Goal: Transaction & Acquisition: Purchase product/service

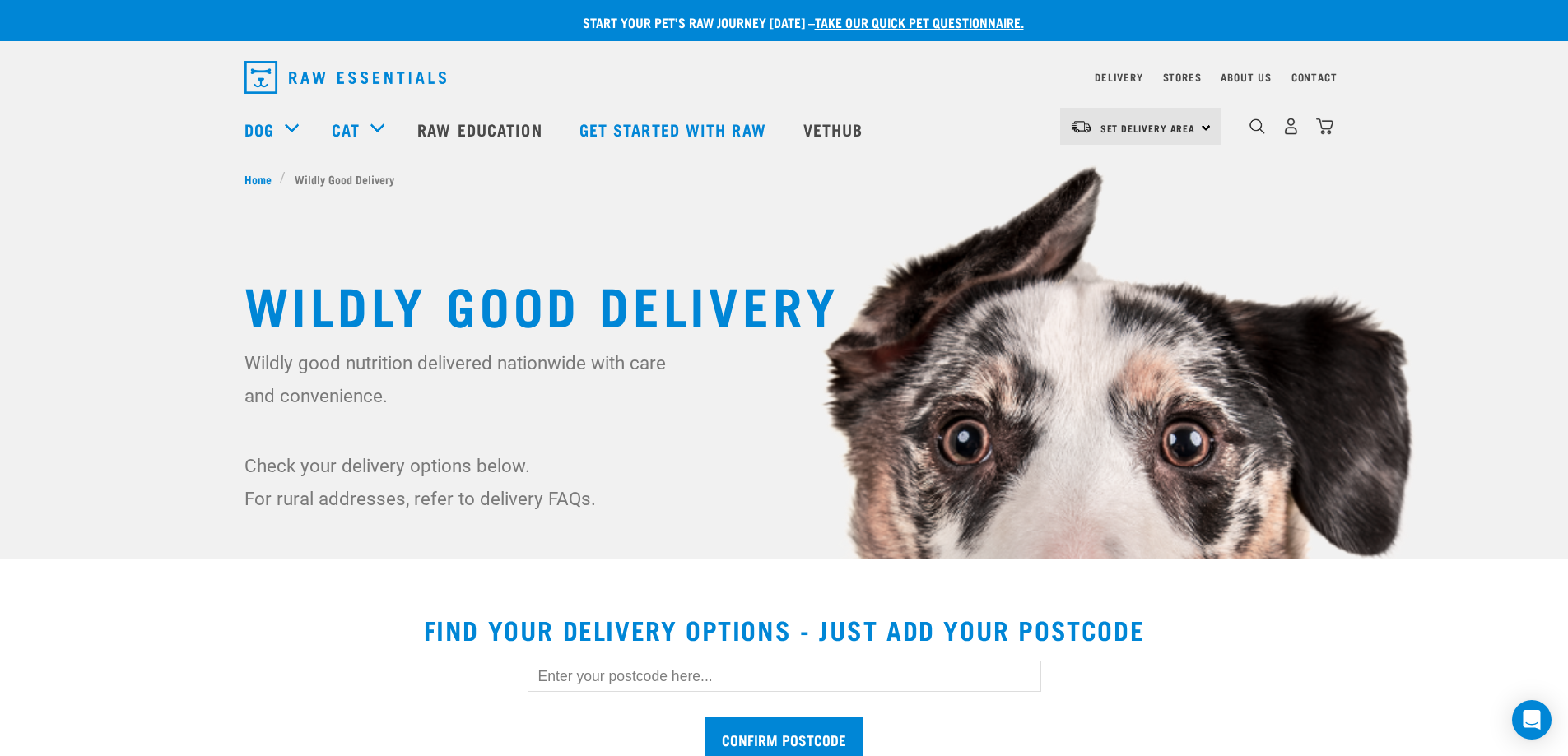
click at [1199, 126] on div "Set Delivery Area North Island South Island" at bounding box center [1141, 126] width 162 height 37
click at [1132, 167] on link "[GEOGRAPHIC_DATA]" at bounding box center [1139, 173] width 158 height 36
click at [1288, 135] on img "dropdown navigation" at bounding box center [1290, 126] width 17 height 17
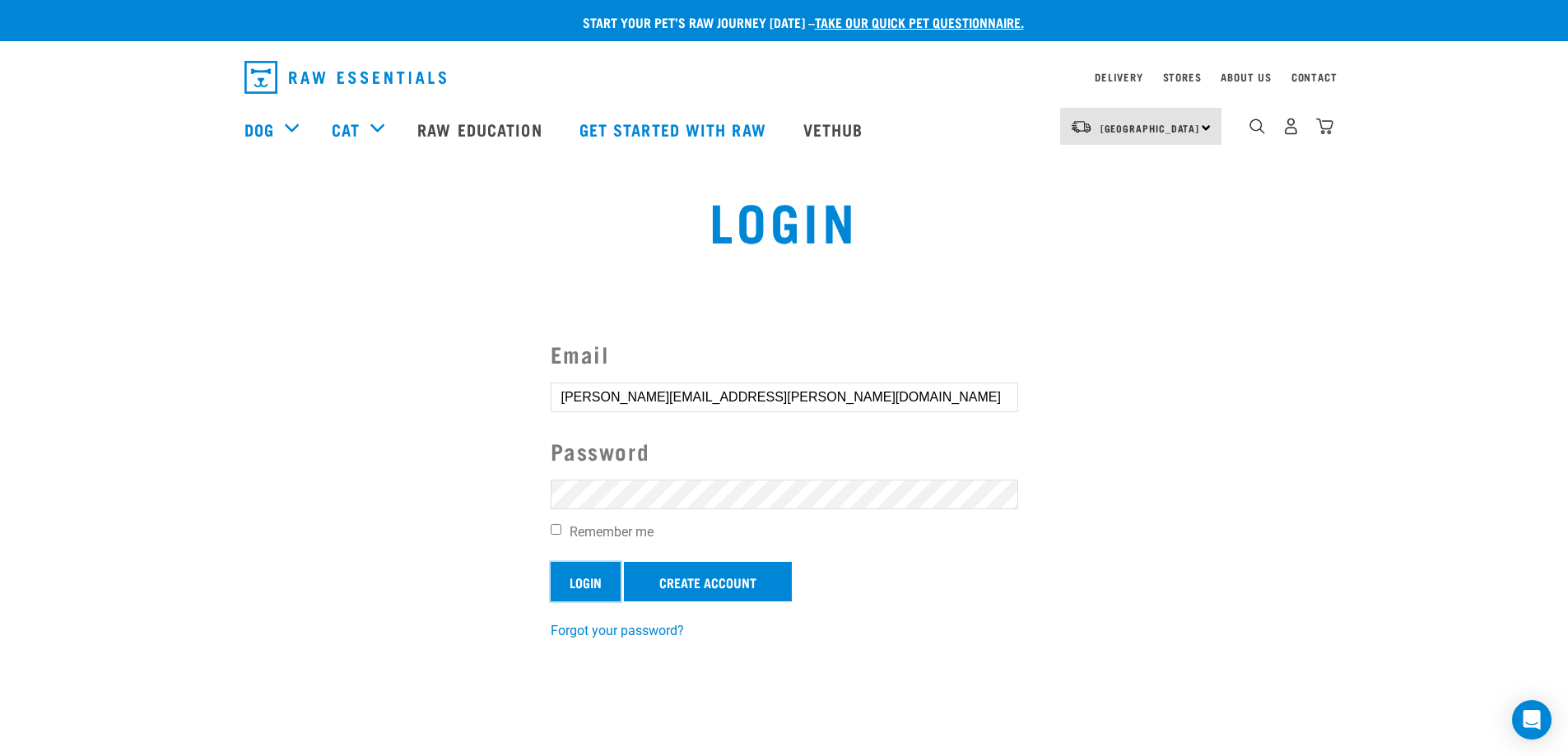
click at [588, 578] on input "Login" at bounding box center [586, 582] width 70 height 40
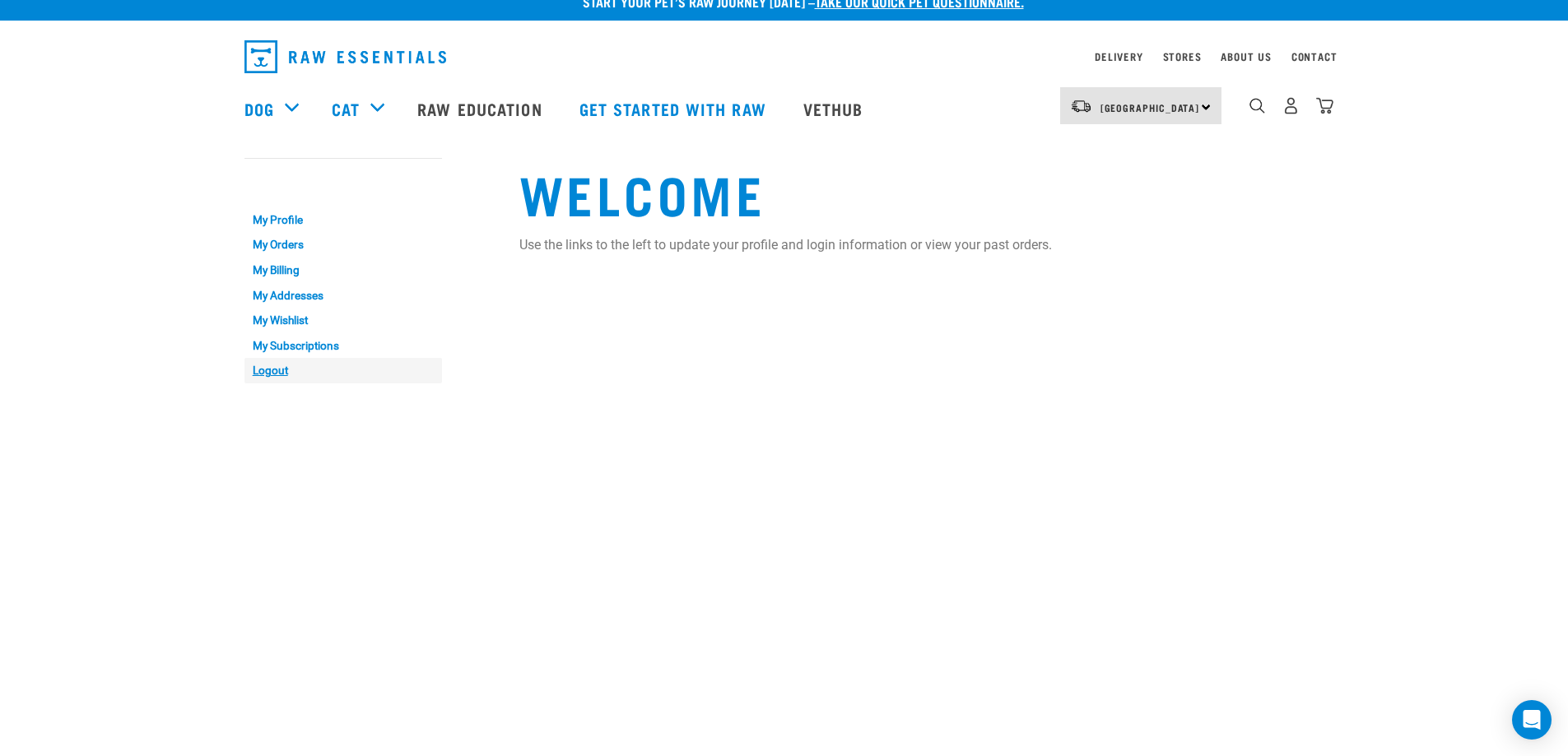
scroll to position [15, 0]
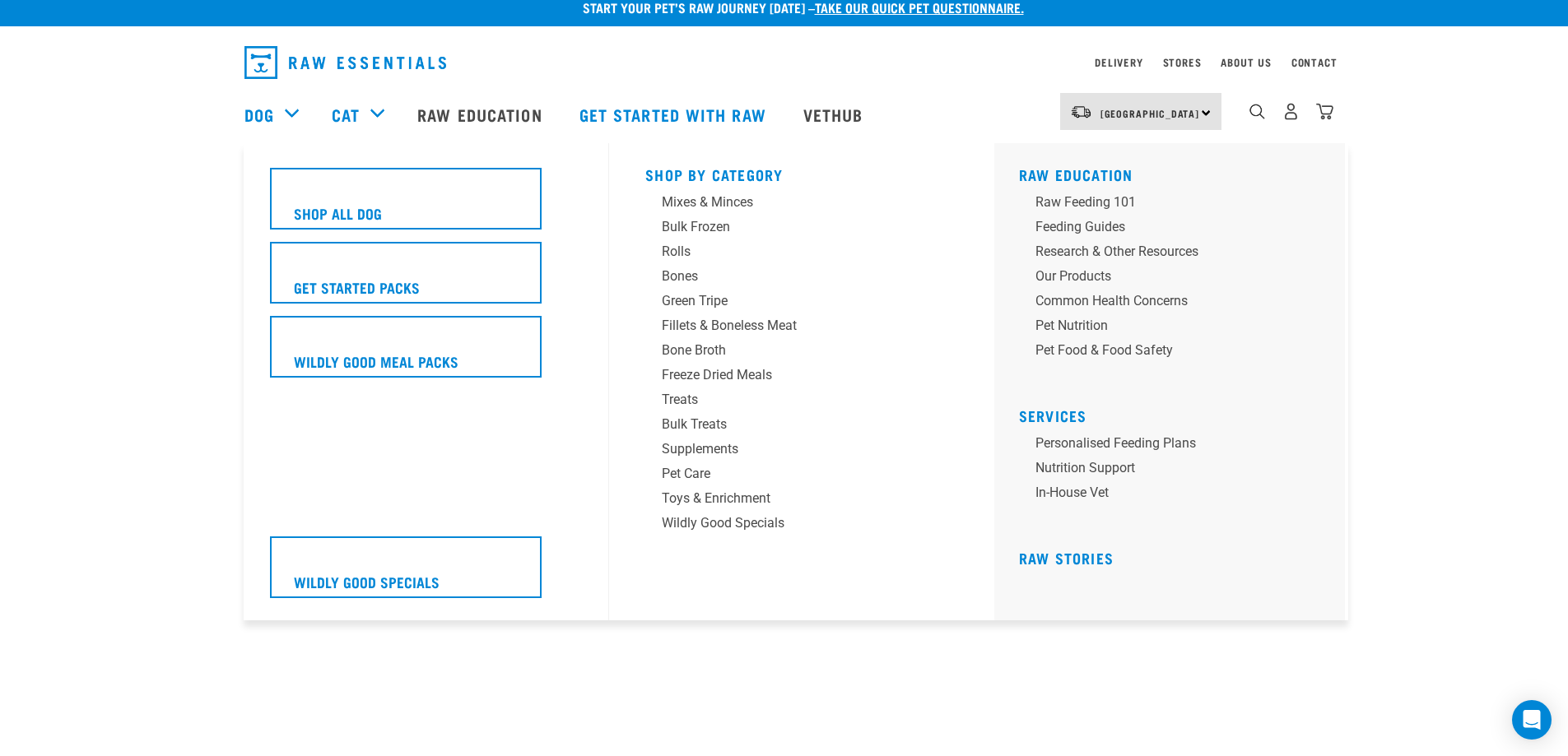
click at [288, 114] on div "Dog" at bounding box center [280, 114] width 70 height 66
click at [289, 114] on div "Dog" at bounding box center [280, 114] width 70 height 66
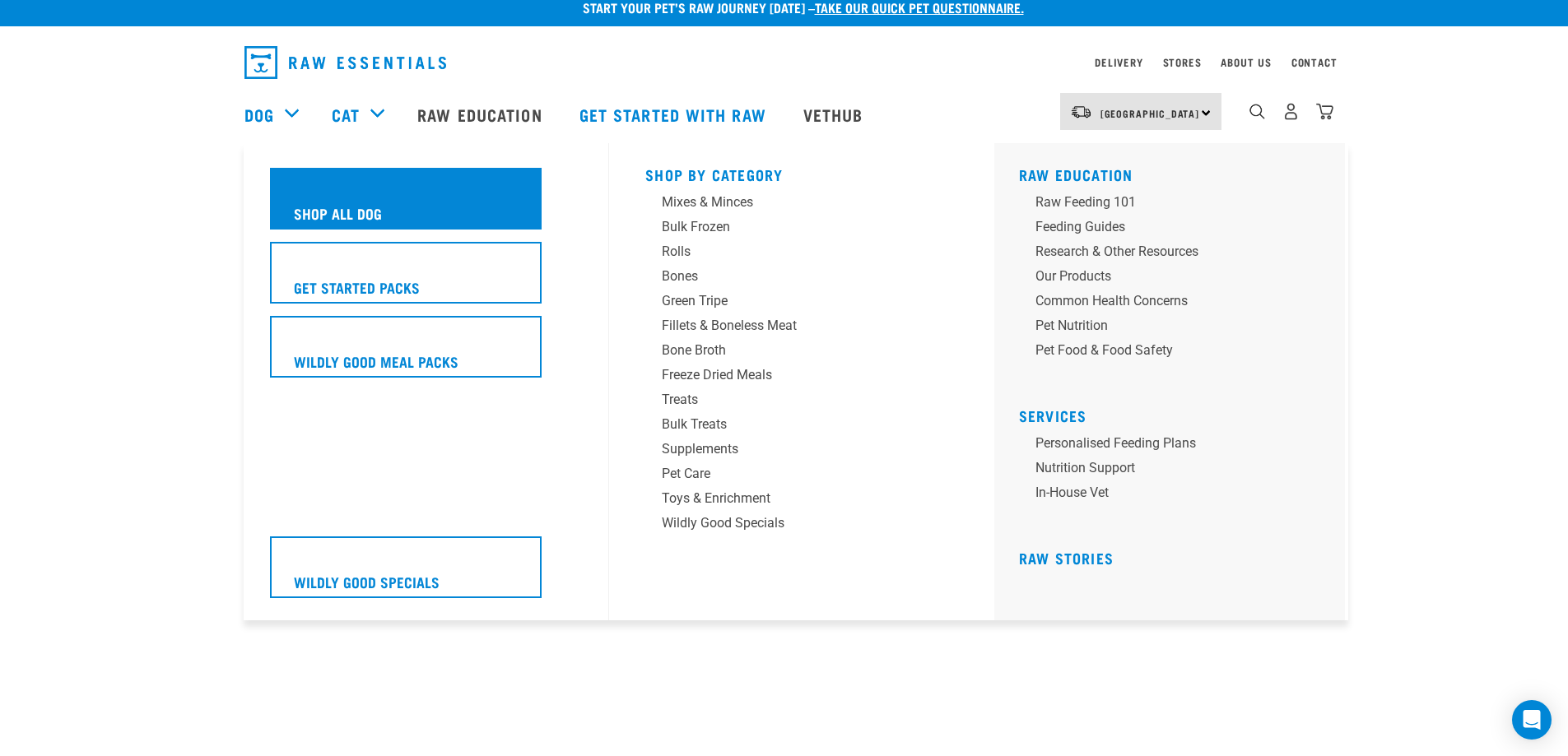
click at [313, 204] on h5 "Shop All Dog" at bounding box center [338, 213] width 88 height 22
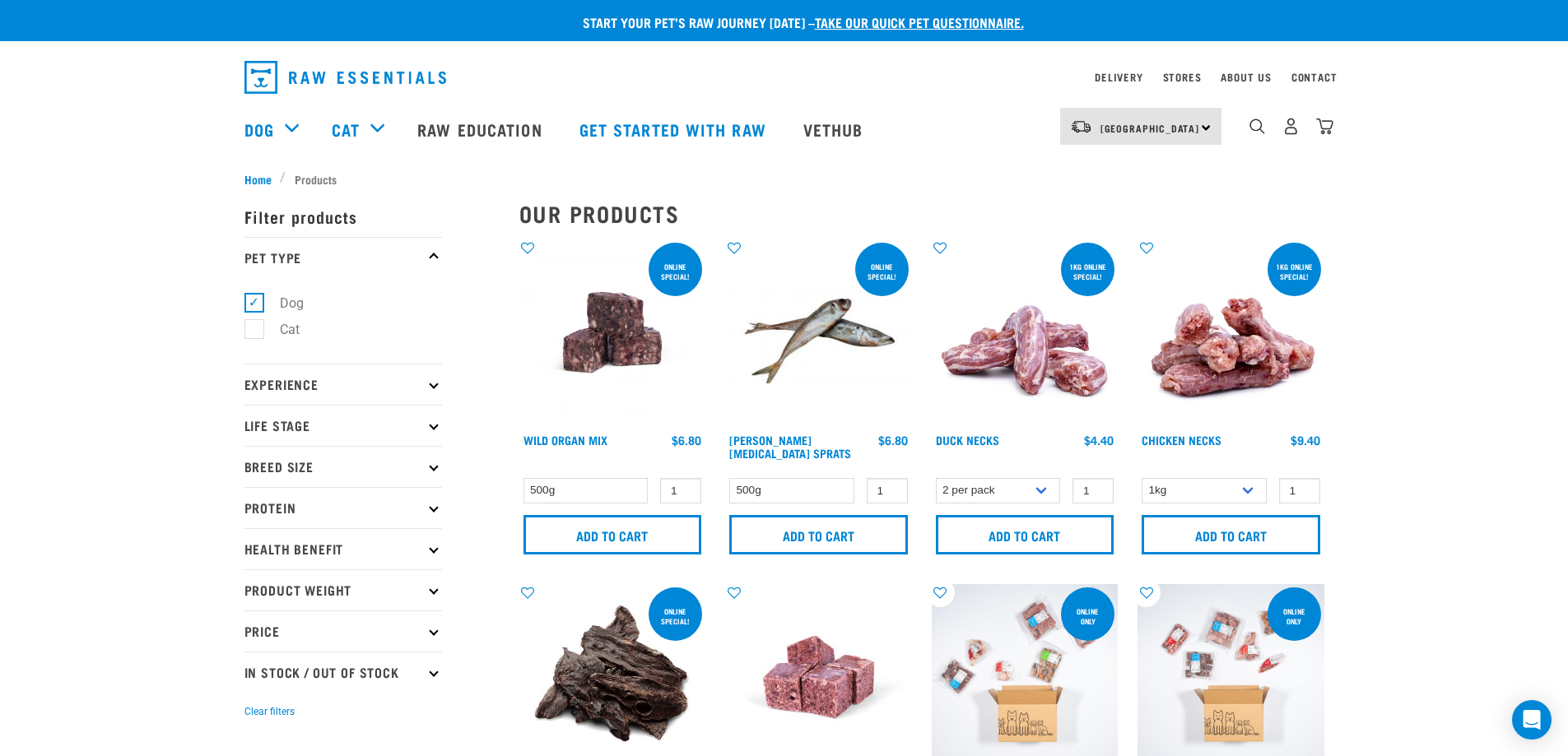
click at [437, 505] on p "Protein" at bounding box center [343, 507] width 198 height 41
click at [287, 552] on label "Beef" at bounding box center [283, 552] width 59 height 21
click at [255, 552] on input "Beef" at bounding box center [249, 550] width 10 height 10
checkbox input "true"
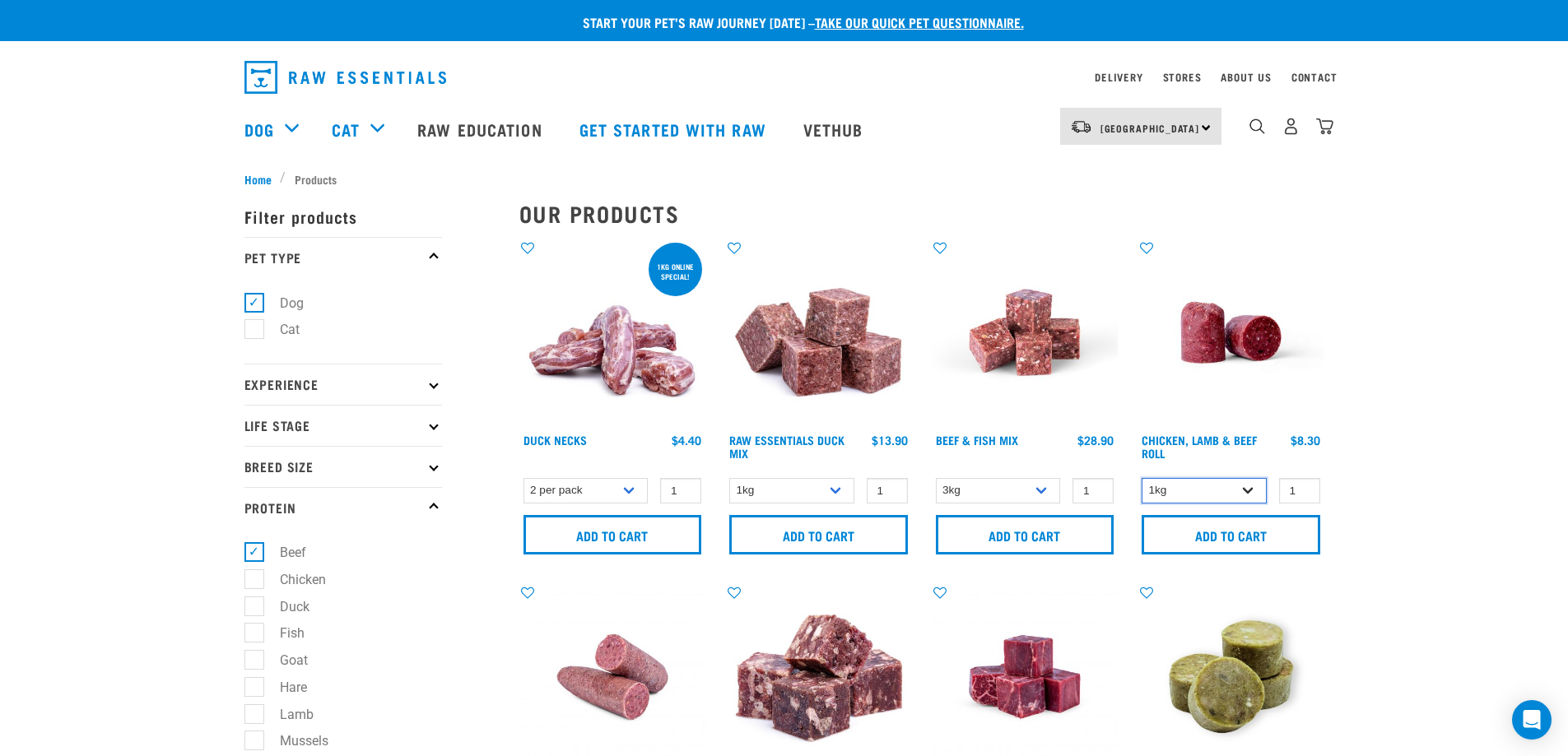
click at [1249, 491] on select "1kg Bulk (10kg)" at bounding box center [1204, 491] width 126 height 26
click at [1299, 486] on input "2" at bounding box center [1299, 491] width 41 height 26
click at [1298, 486] on input "3" at bounding box center [1299, 491] width 41 height 26
type input "4"
click at [1301, 486] on input "4" at bounding box center [1299, 491] width 41 height 26
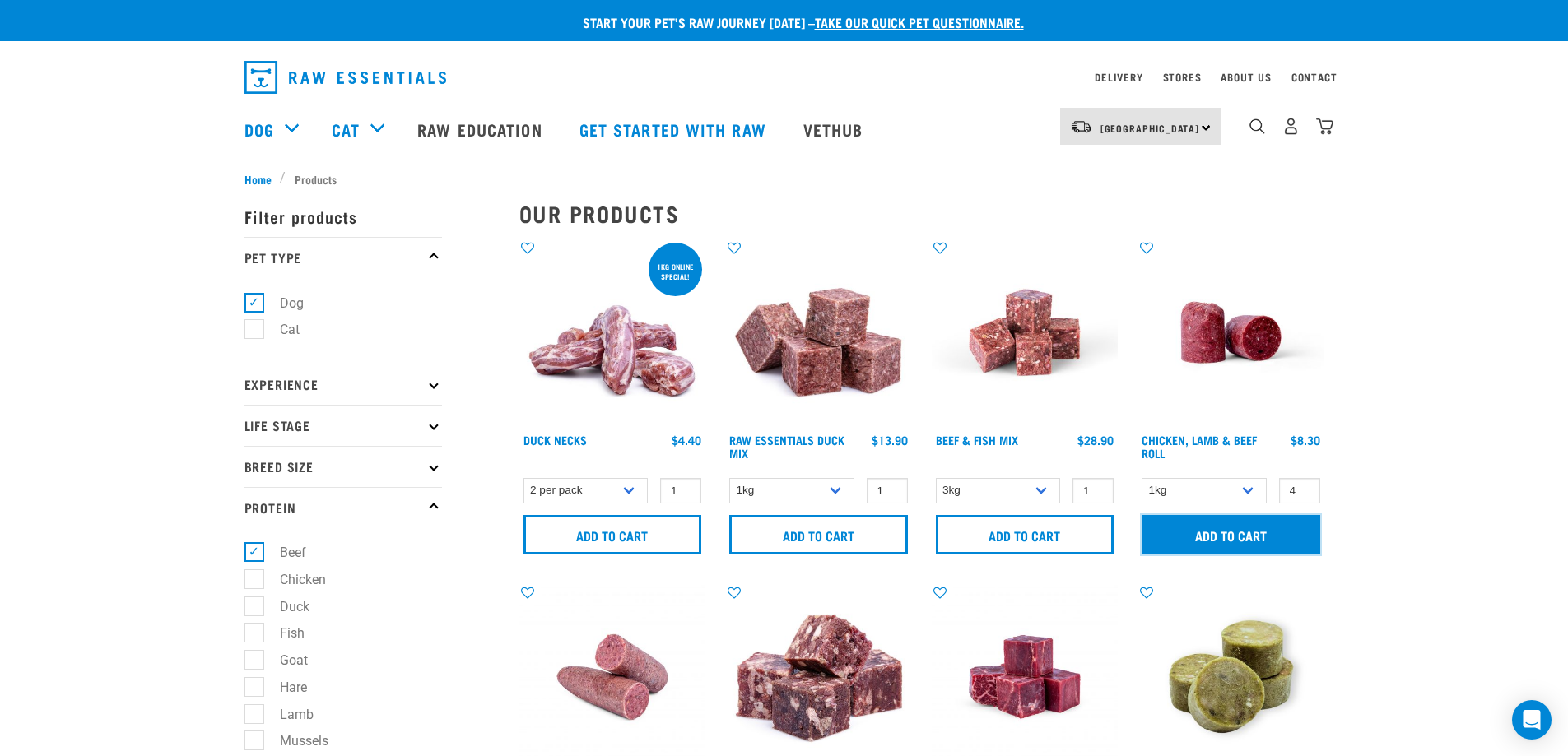
click at [1235, 526] on input "Add to cart" at bounding box center [1230, 535] width 179 height 40
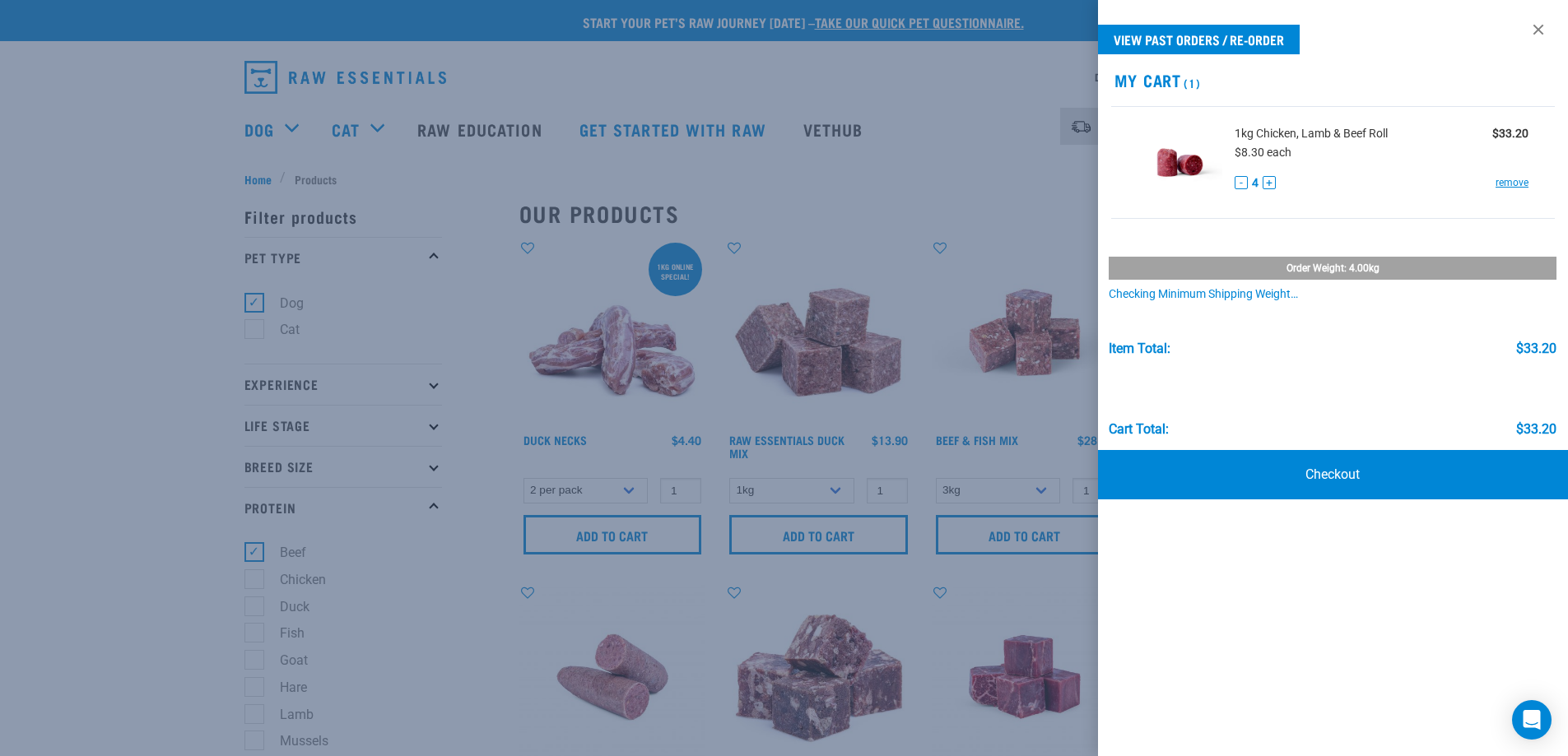
click at [502, 512] on div at bounding box center [784, 378] width 1568 height 756
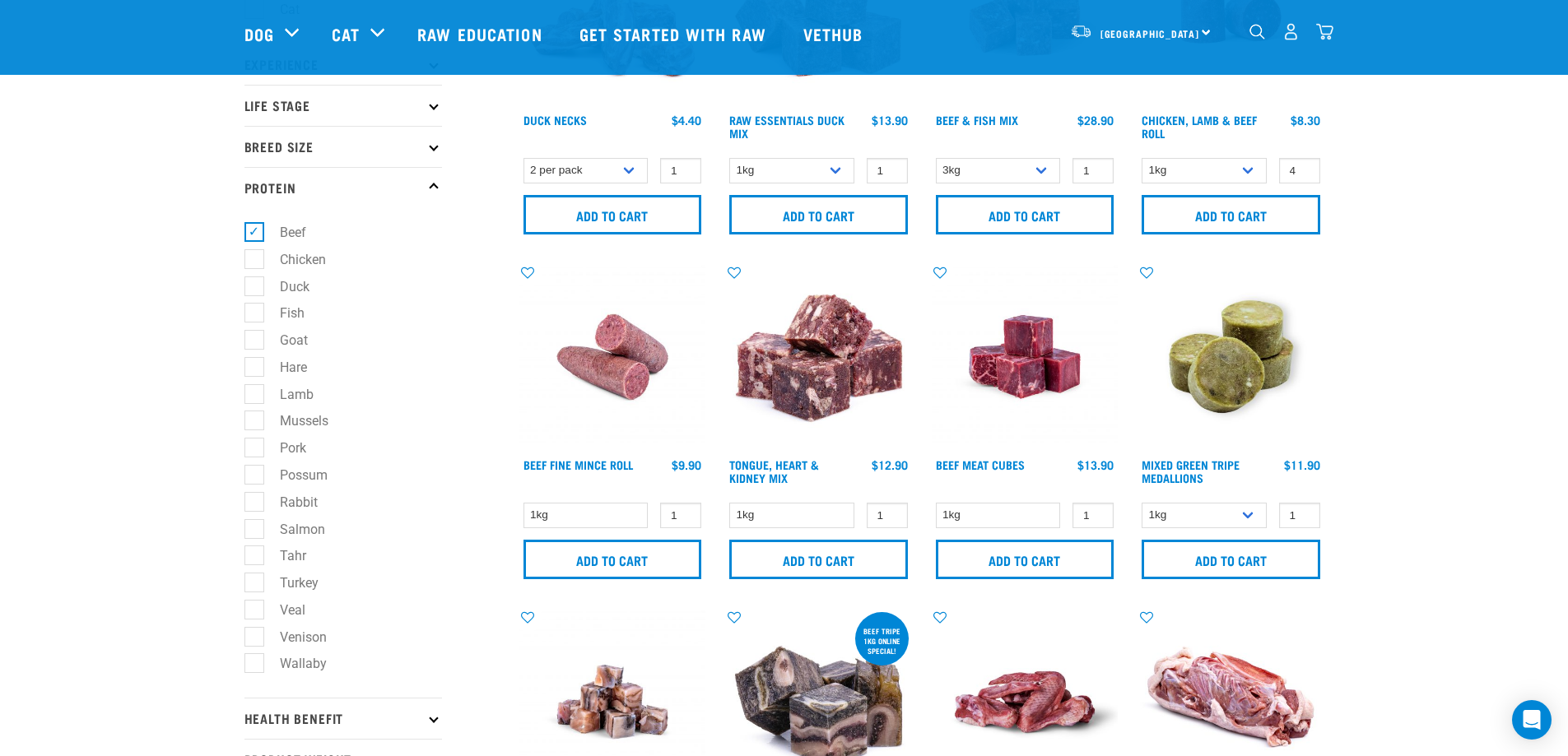
scroll to position [202, 0]
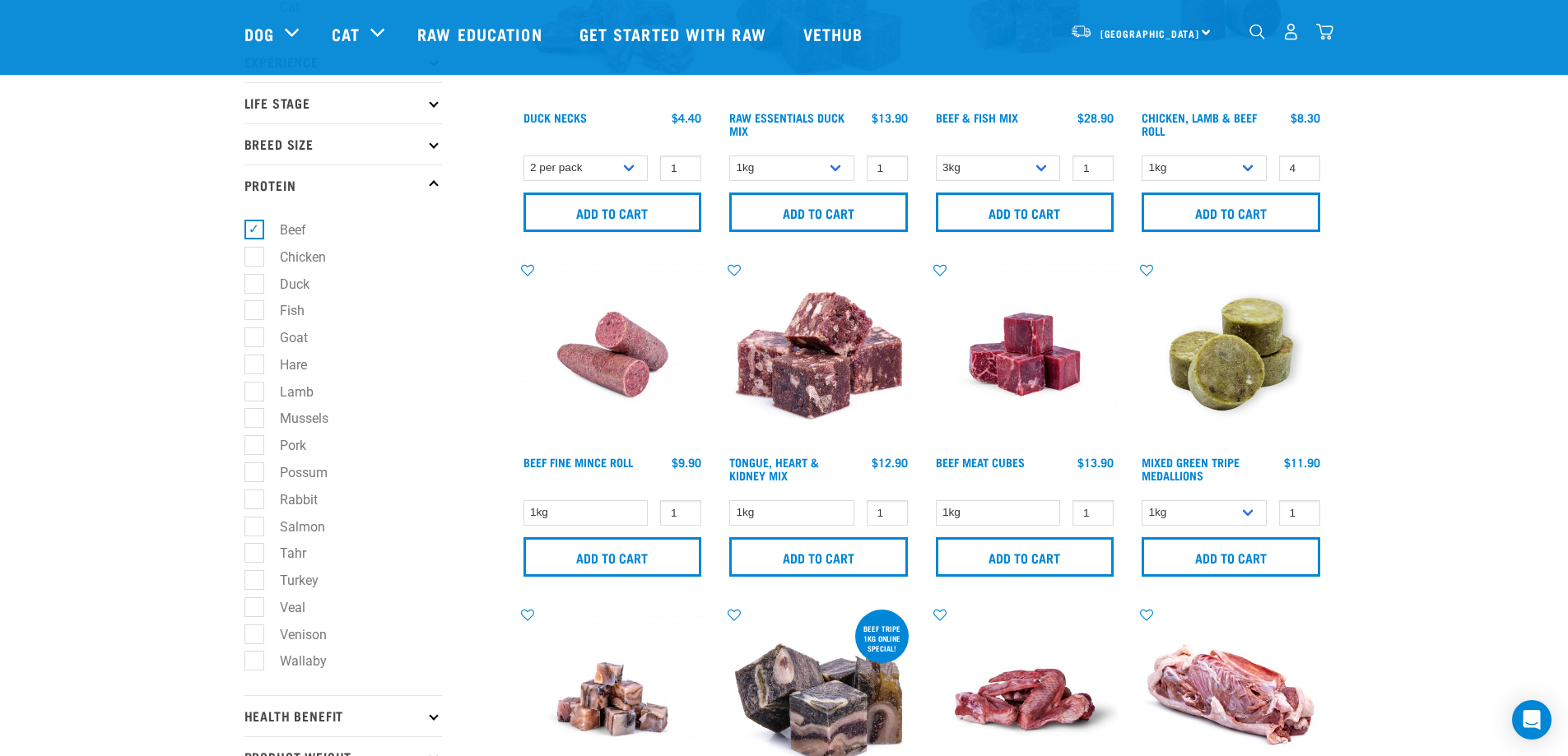
click at [259, 234] on label "Beef" at bounding box center [283, 230] width 59 height 21
click at [255, 233] on input "Beef" at bounding box center [249, 227] width 10 height 10
checkbox input "false"
click at [261, 637] on label "Venison" at bounding box center [294, 635] width 80 height 21
click at [255, 637] on input "Venison" at bounding box center [249, 631] width 10 height 10
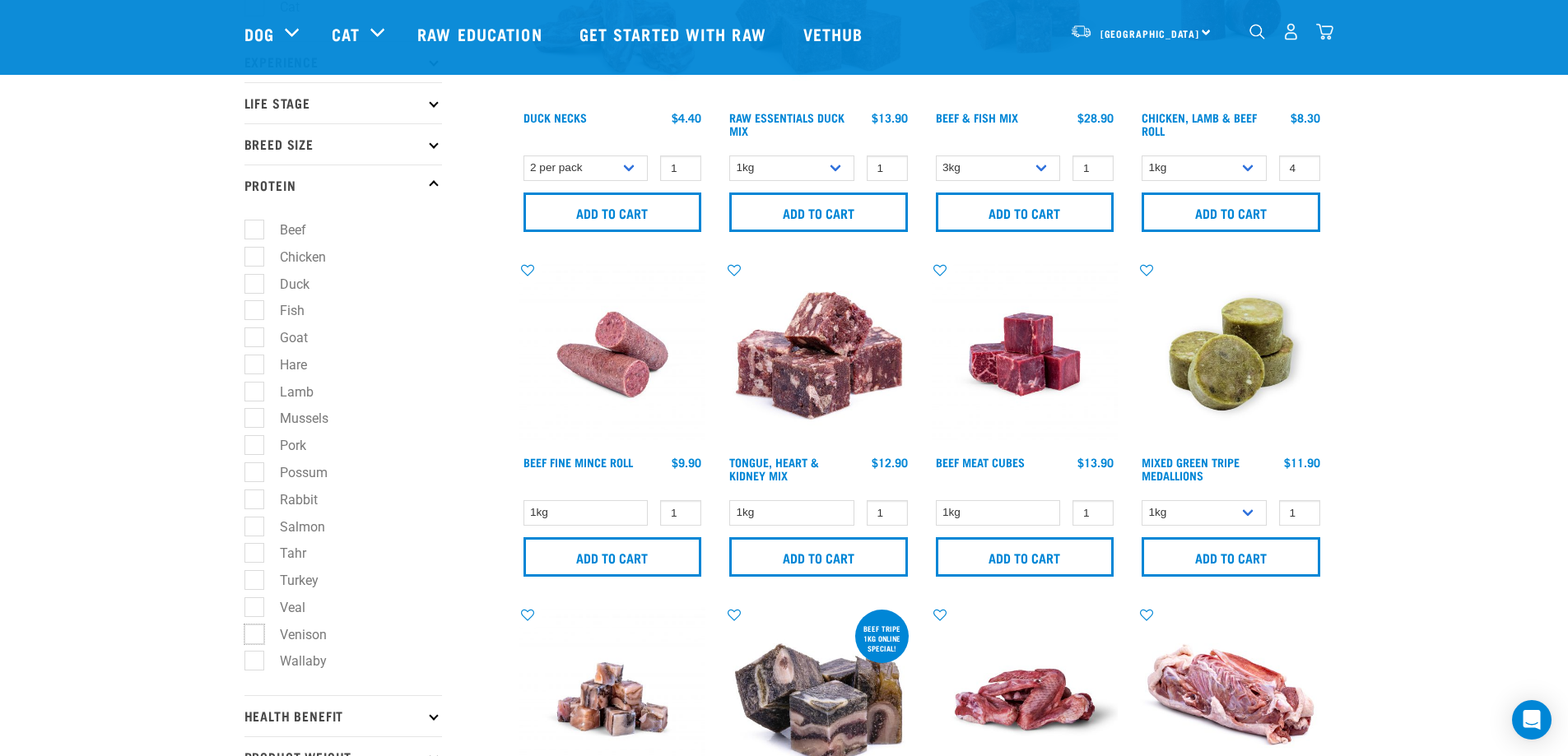
checkbox input "true"
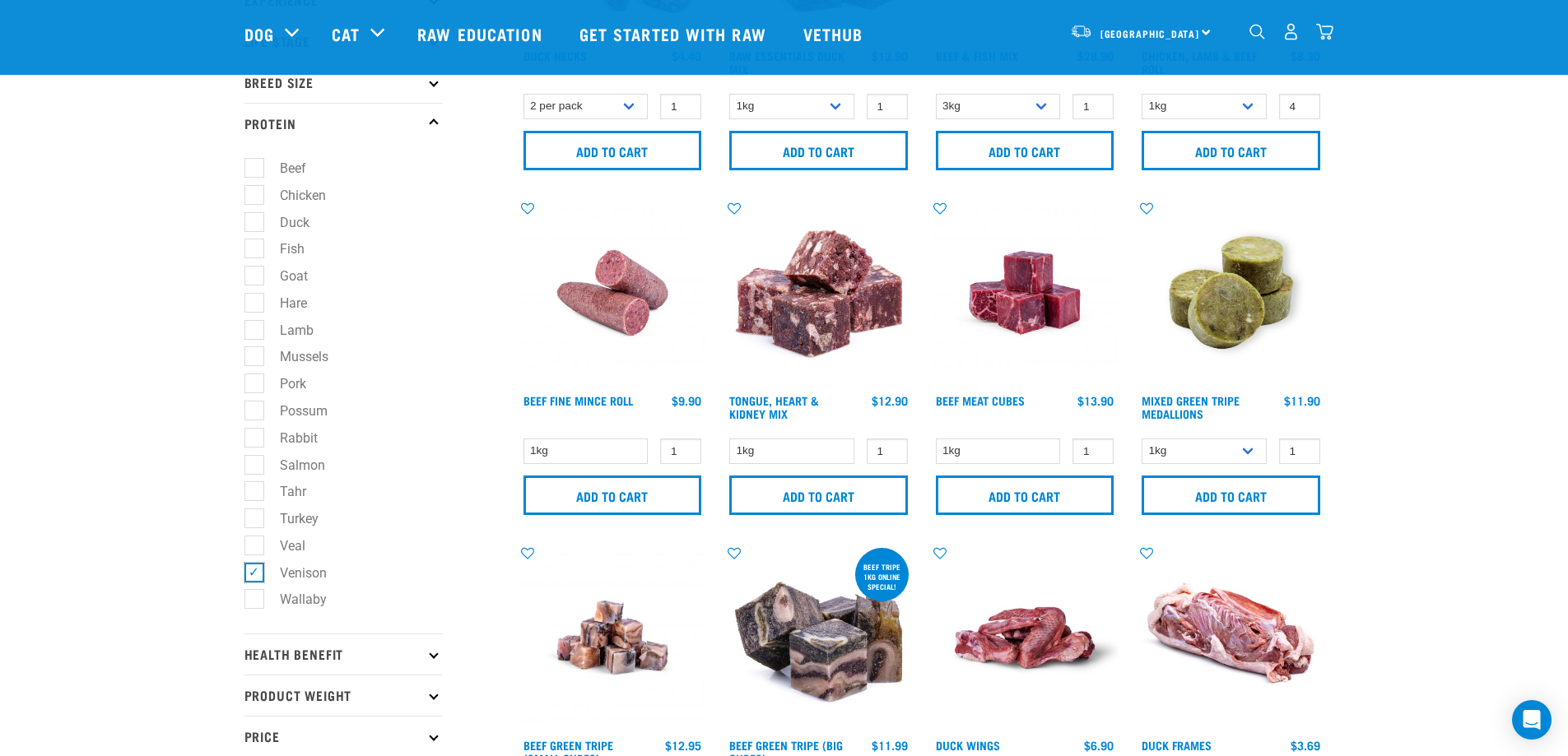
scroll to position [252, 0]
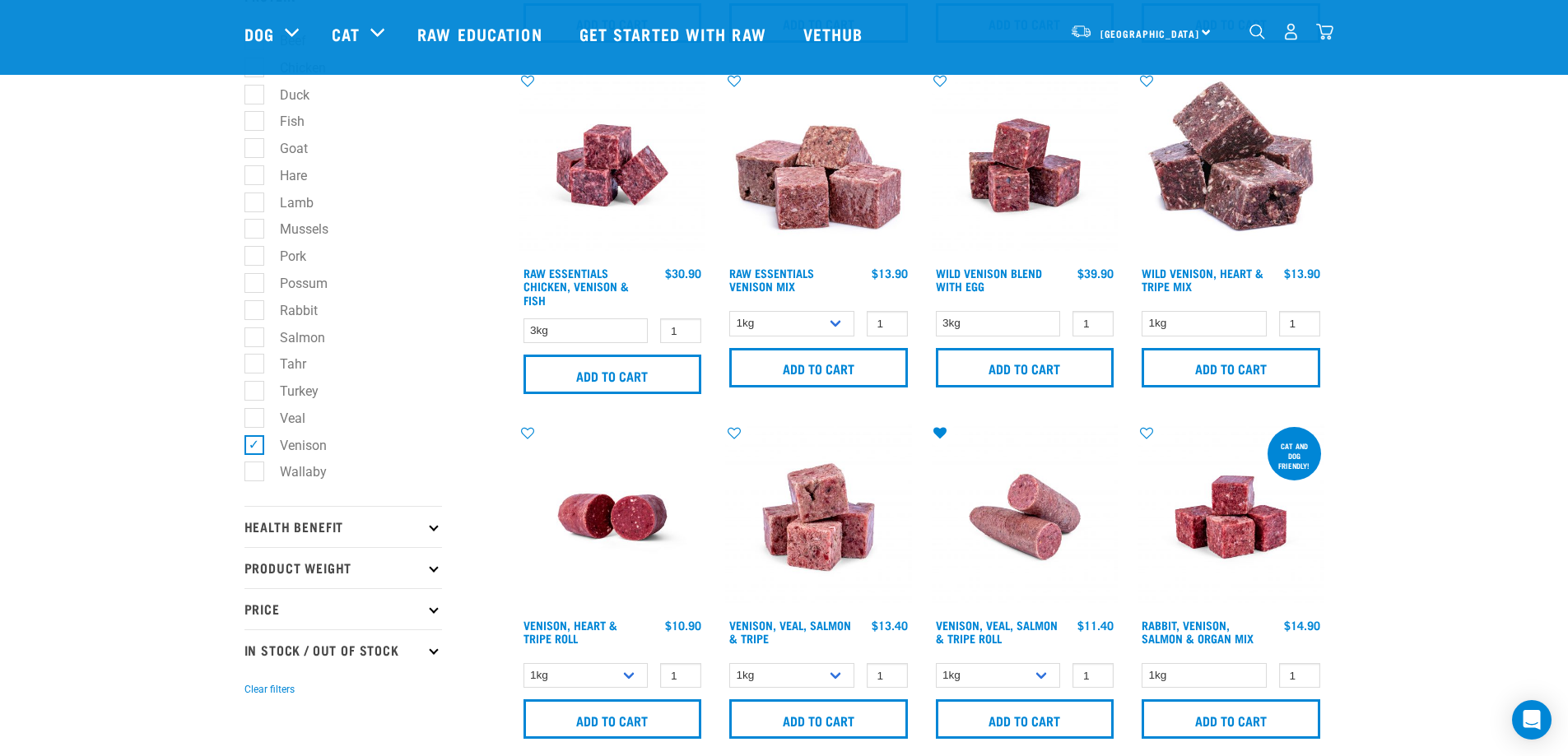
scroll to position [394, 0]
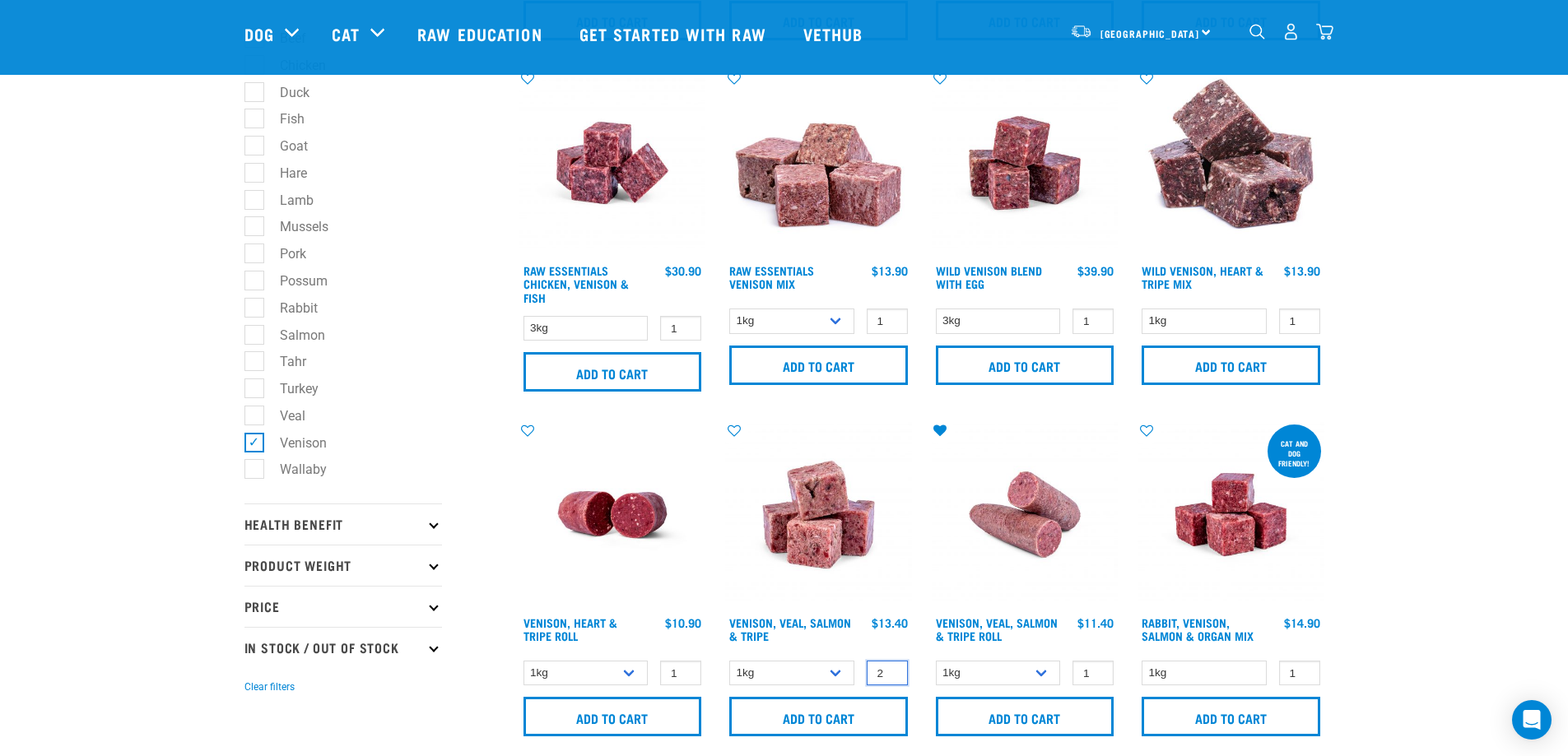
click at [891, 669] on input "2" at bounding box center [886, 673] width 41 height 26
type input "3"
click at [891, 669] on input "3" at bounding box center [886, 673] width 41 height 26
click at [845, 711] on input "Add to cart" at bounding box center [819, 717] width 179 height 40
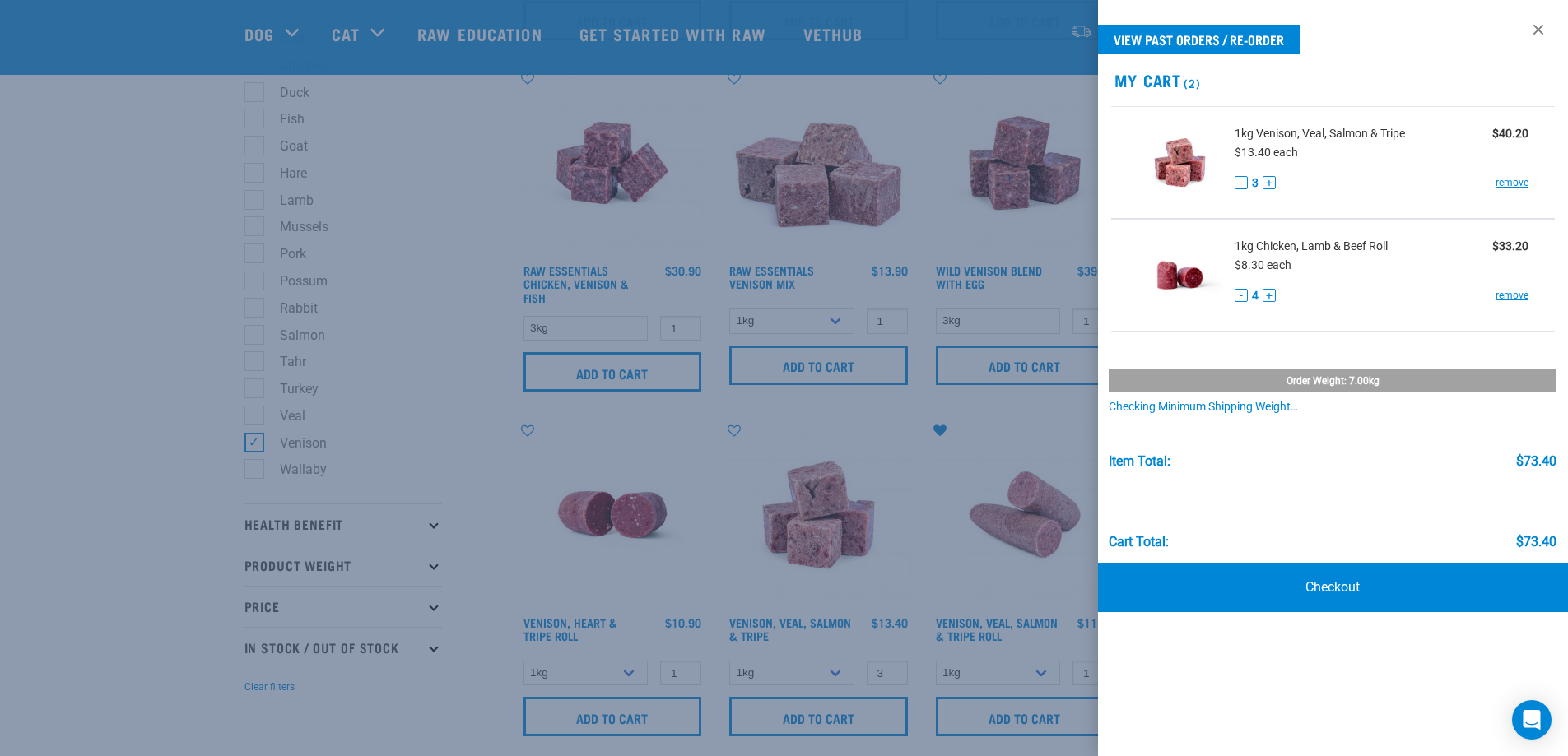
click at [955, 210] on div at bounding box center [784, 378] width 1568 height 756
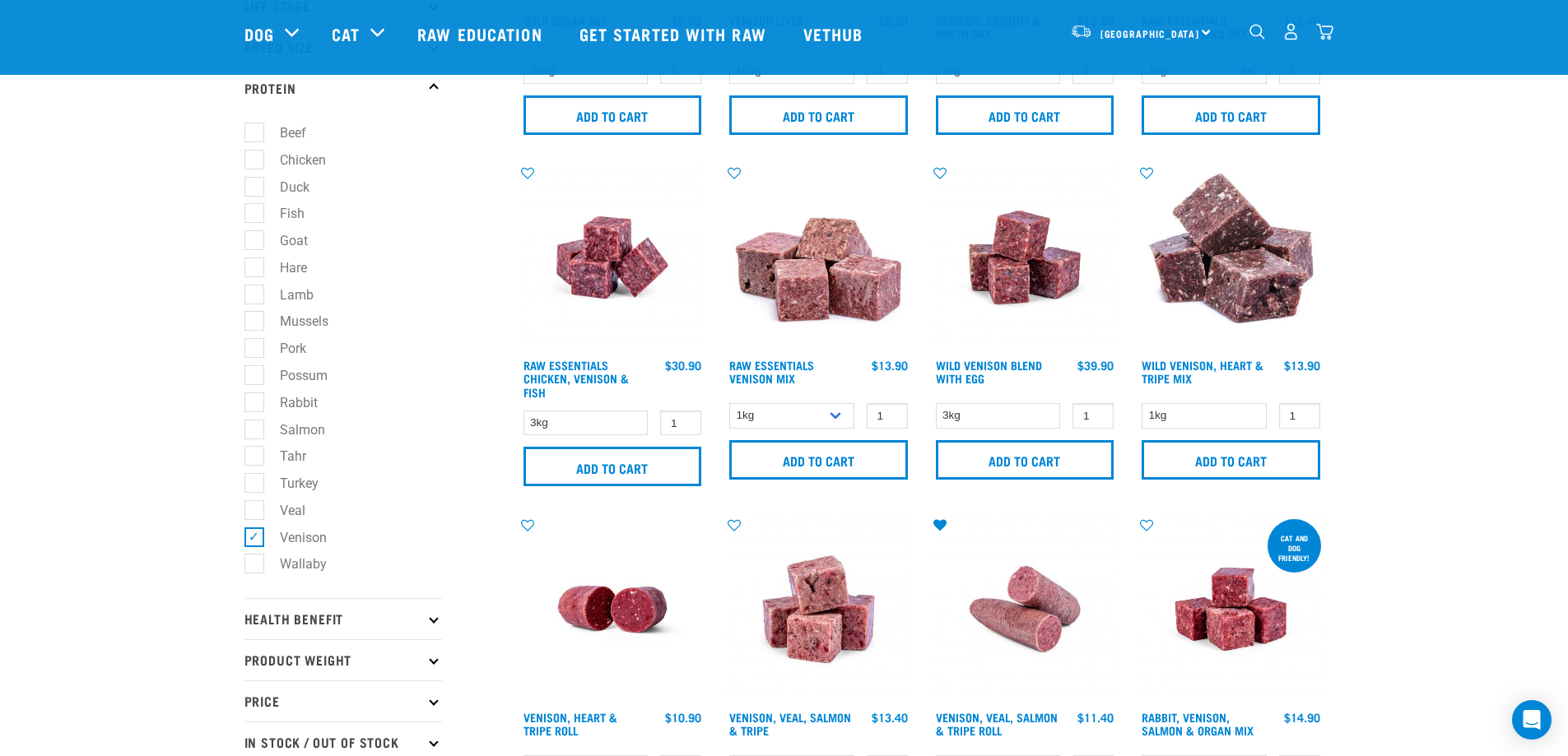
scroll to position [300, 0]
click at [319, 535] on label "Venison" at bounding box center [294, 537] width 80 height 21
click at [255, 535] on input "Venison" at bounding box center [249, 533] width 10 height 10
checkbox input "false"
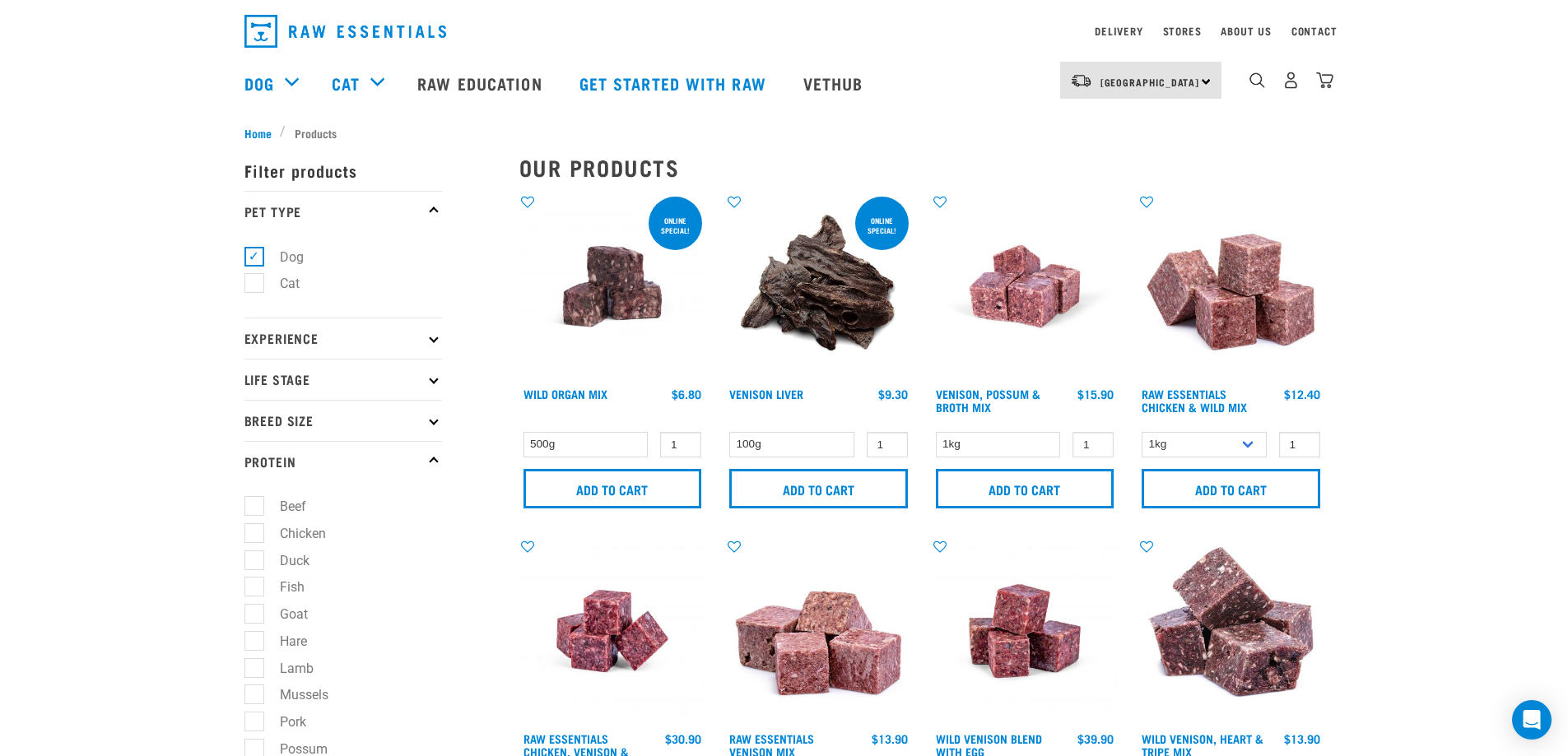
scroll to position [47, 0]
click at [310, 528] on label "Chicken" at bounding box center [293, 533] width 79 height 21
click at [255, 528] on input "Chicken" at bounding box center [249, 529] width 10 height 10
checkbox input "true"
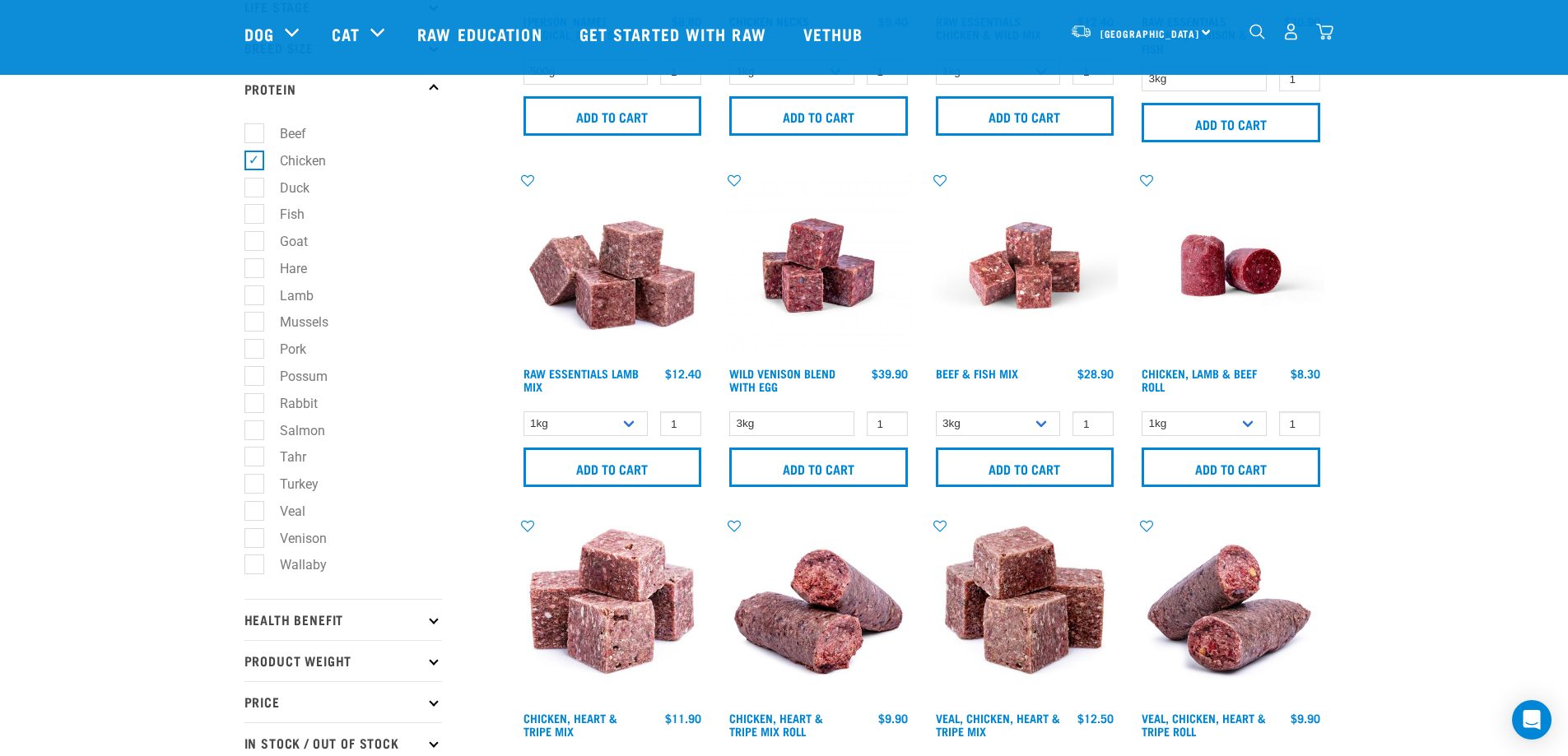
scroll to position [299, 0]
click at [263, 183] on label "Duck" at bounding box center [285, 187] width 63 height 21
click at [255, 183] on input "Duck" at bounding box center [249, 184] width 10 height 10
click at [259, 192] on label "Duck" at bounding box center [285, 187] width 63 height 21
click at [255, 189] on input "Duck" at bounding box center [249, 184] width 10 height 10
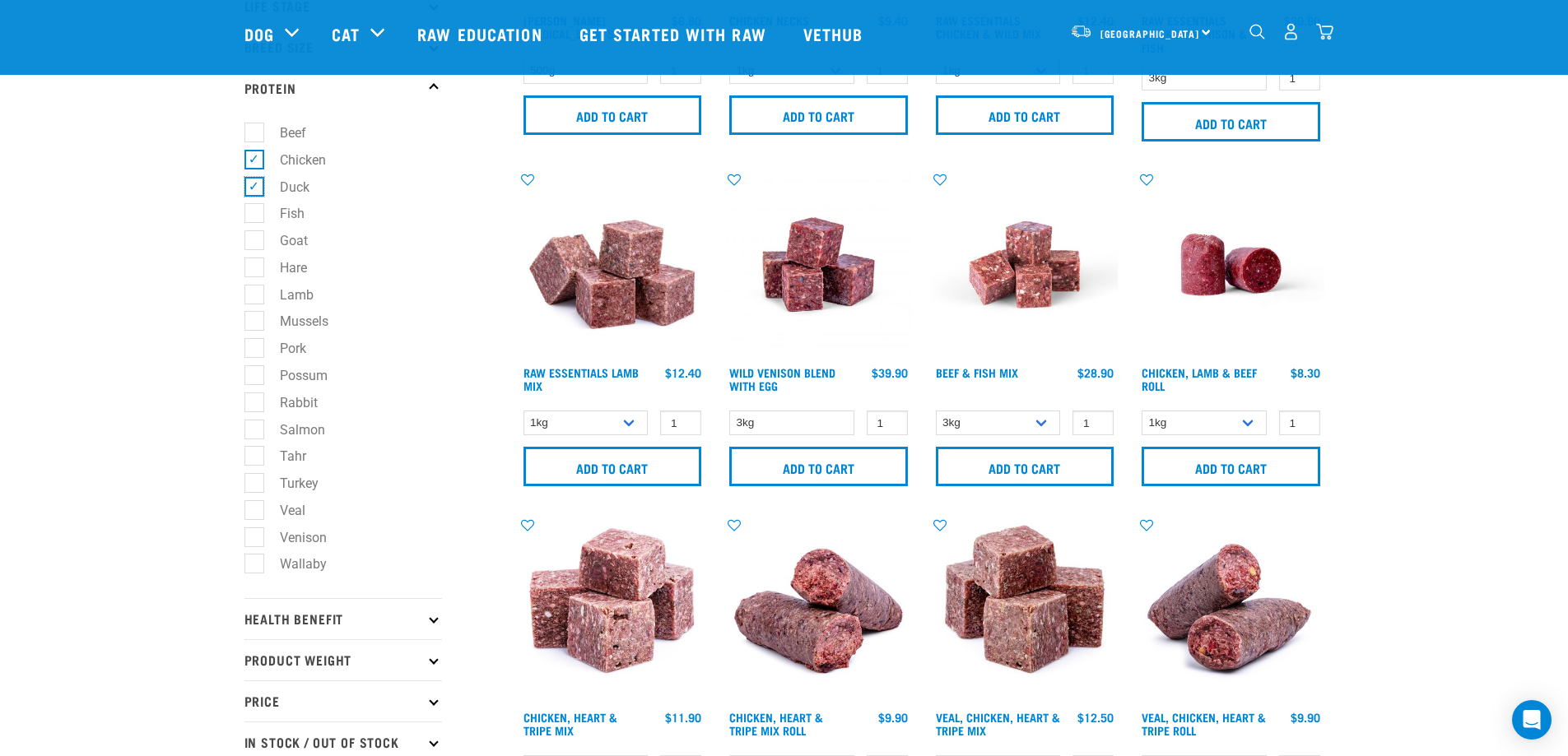
checkbox input "false"
click at [306, 165] on label "Chicken" at bounding box center [293, 161] width 79 height 21
click at [255, 162] on input "Chicken" at bounding box center [249, 156] width 10 height 10
checkbox input "false"
click at [256, 503] on label "Veal" at bounding box center [282, 511] width 58 height 21
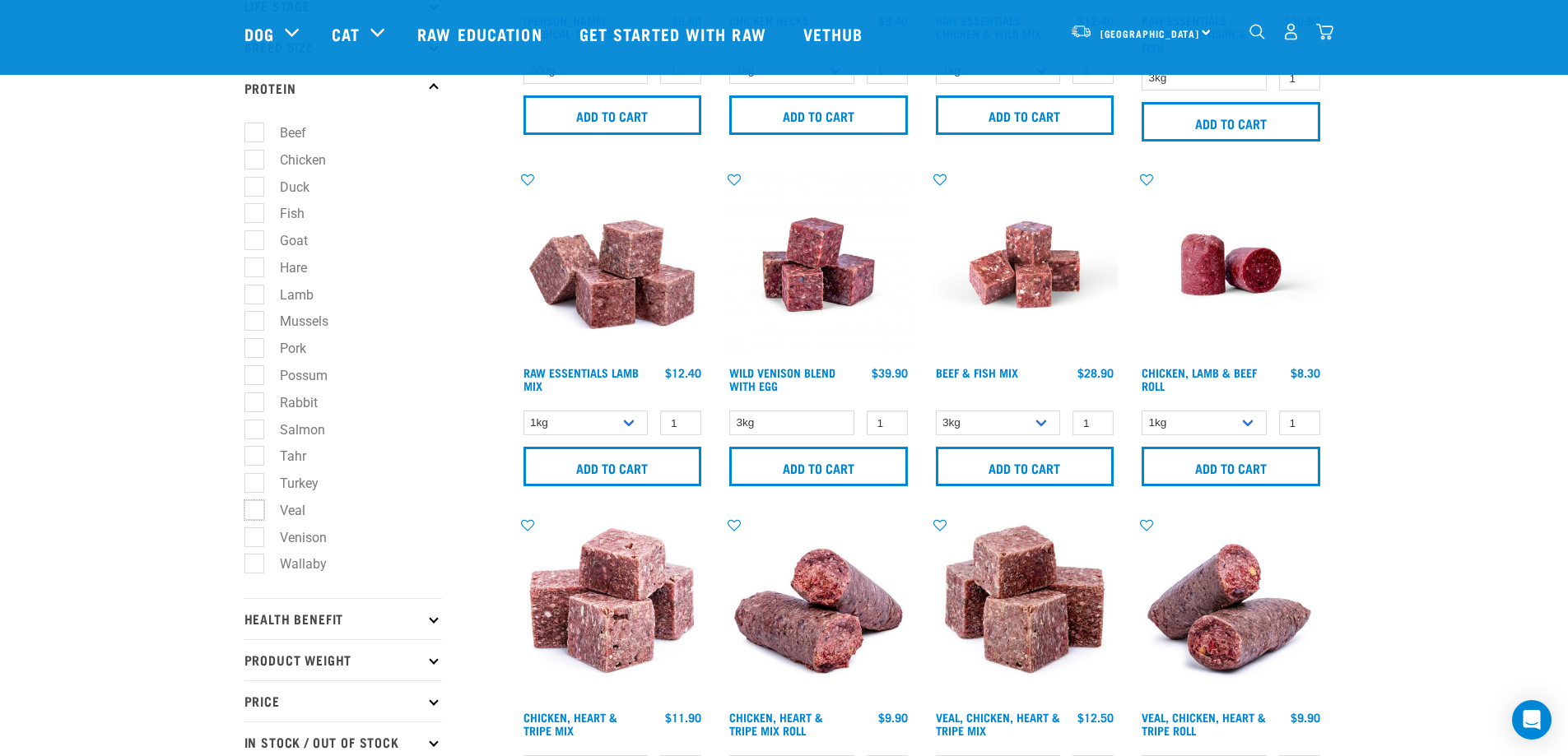
click at [255, 503] on input "Veal" at bounding box center [249, 507] width 10 height 10
checkbox input "true"
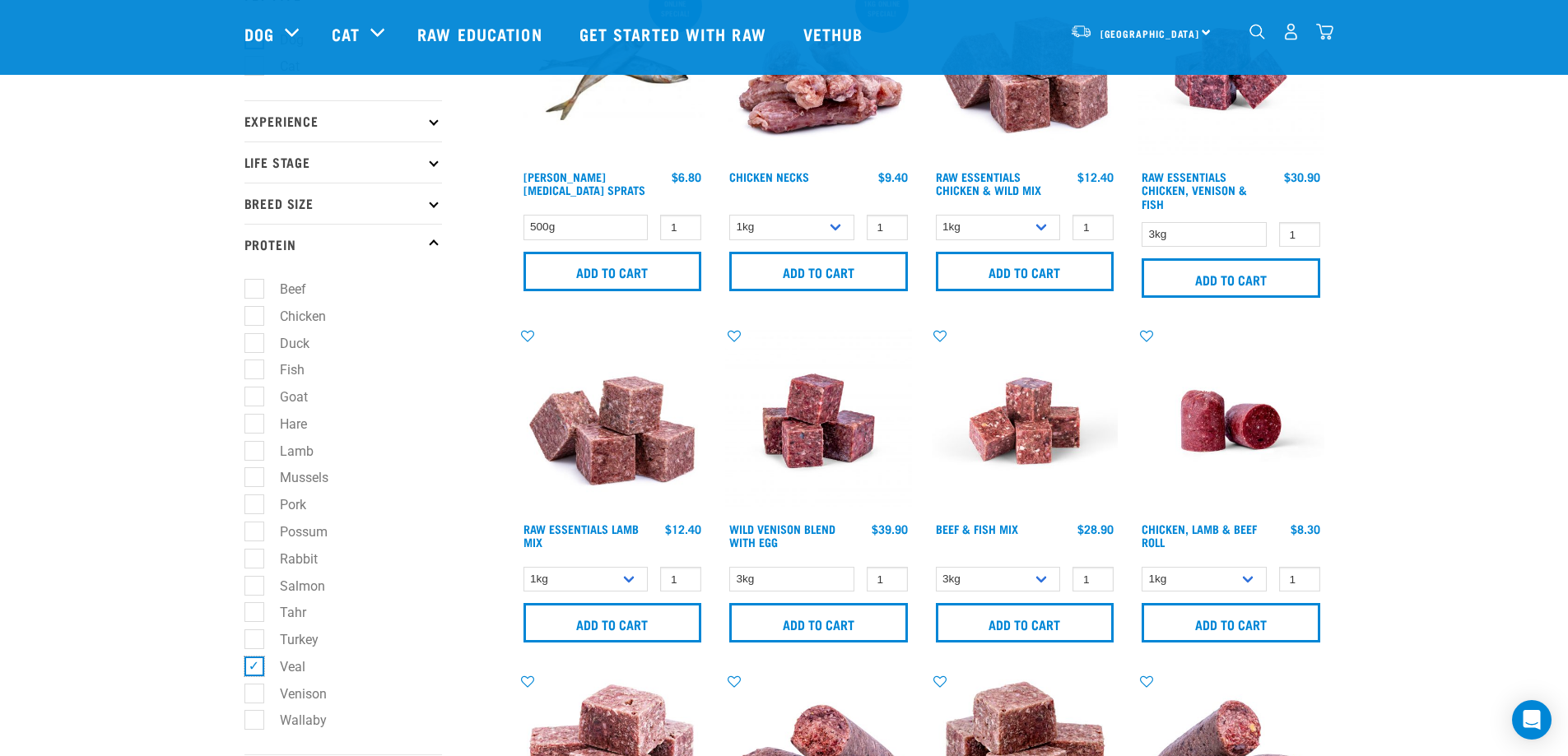
scroll to position [126, 0]
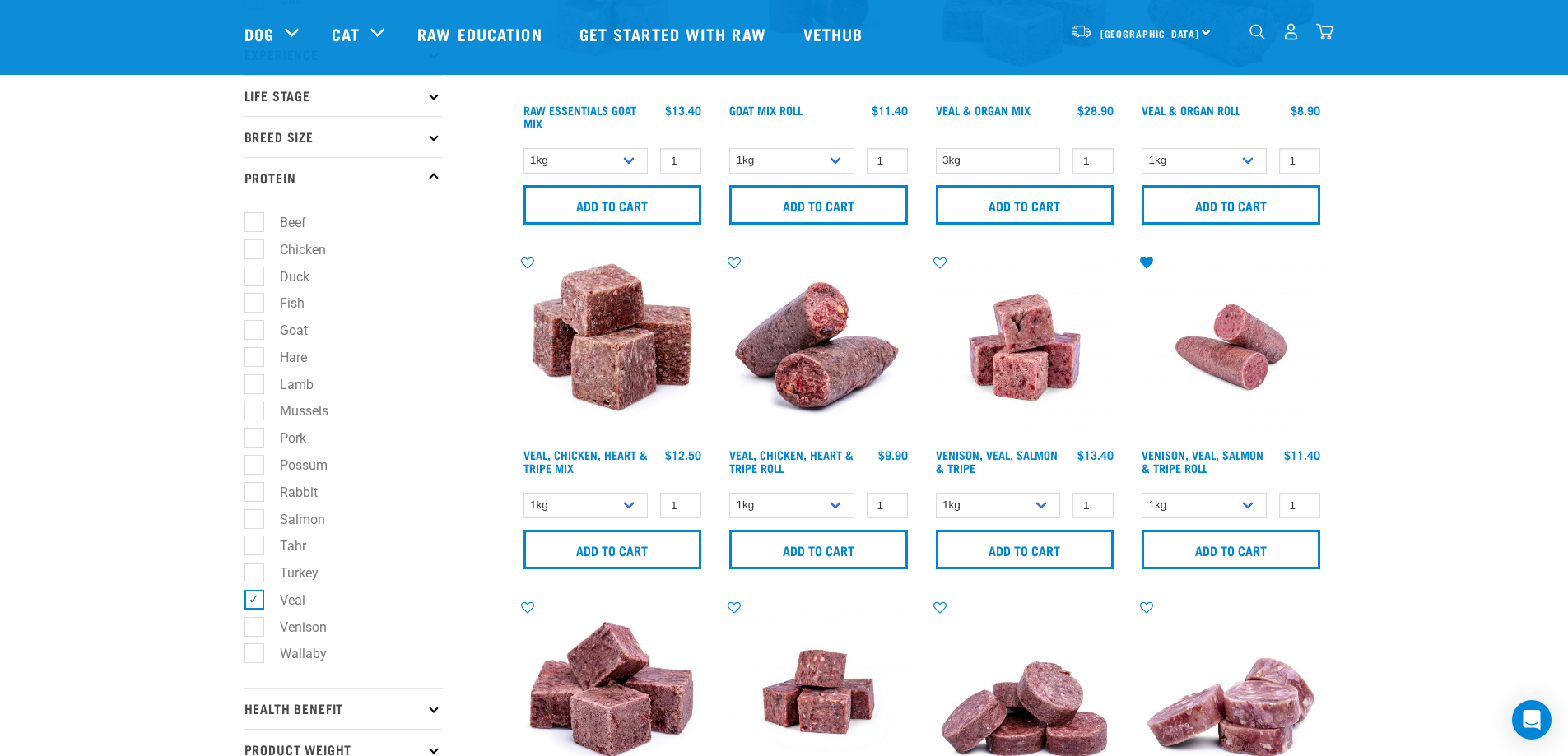
scroll to position [211, 0]
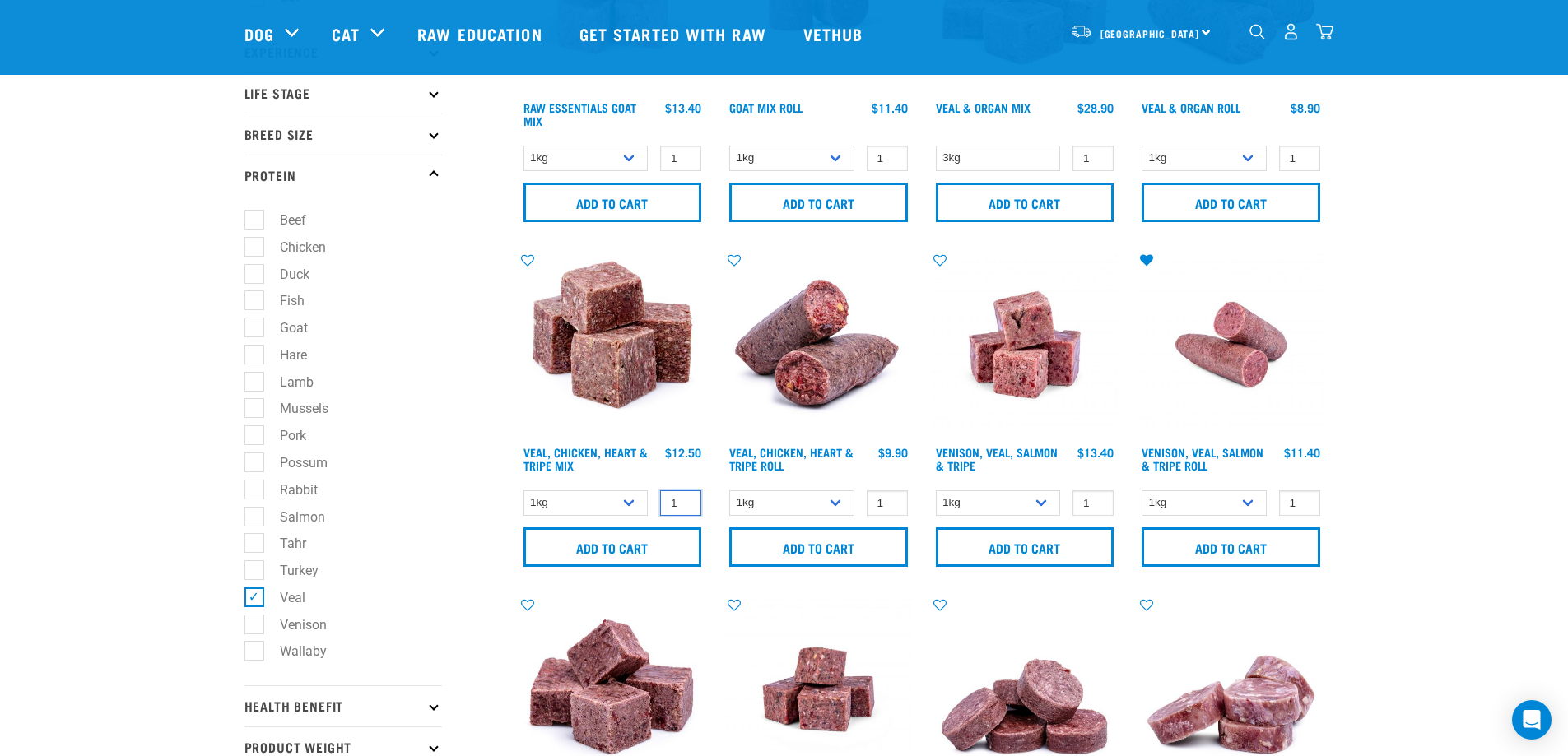
click at [694, 508] on input "1" at bounding box center [680, 503] width 41 height 26
type input "2"
click at [684, 498] on input "2" at bounding box center [680, 503] width 41 height 26
click at [640, 544] on input "Add to cart" at bounding box center [612, 548] width 179 height 40
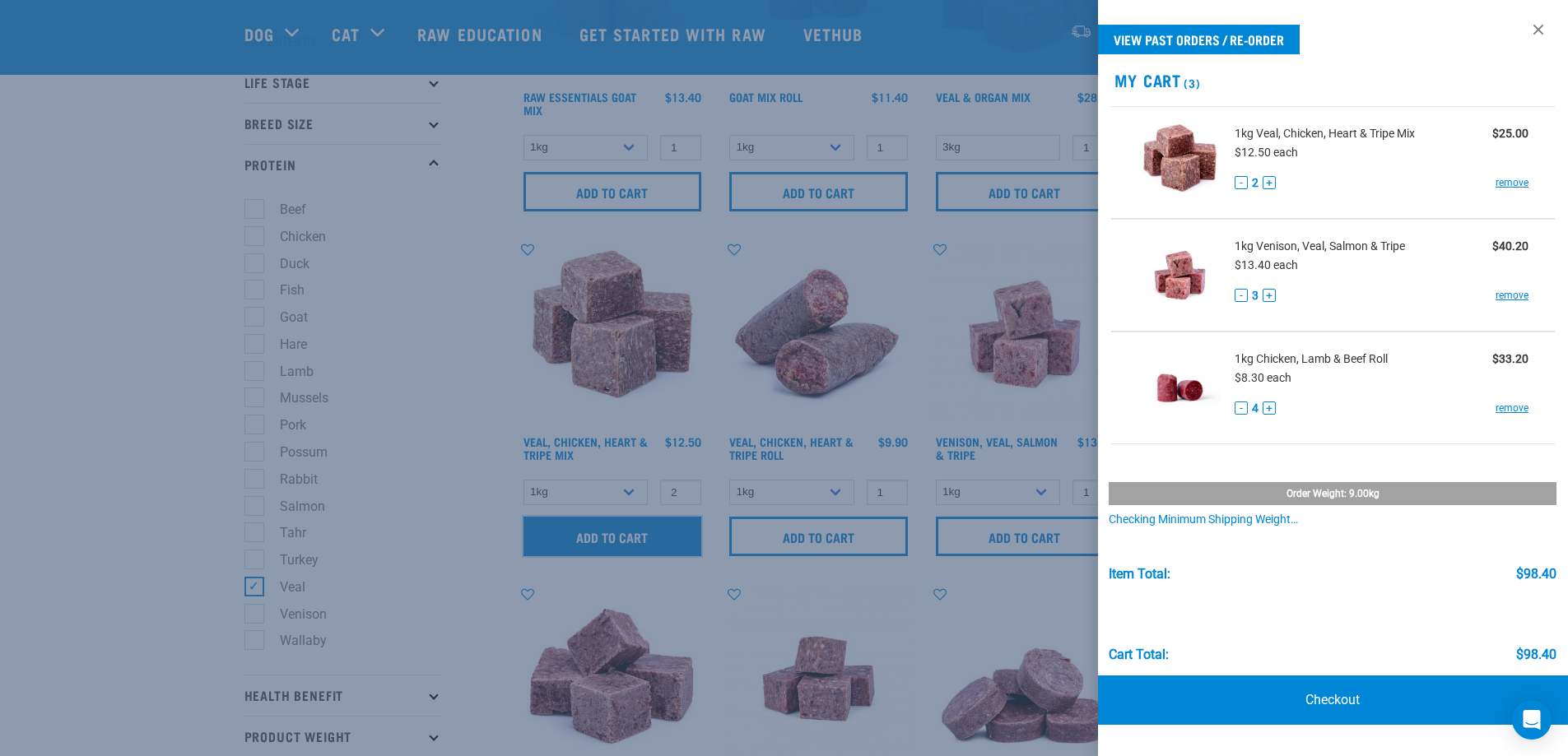
scroll to position [229, 0]
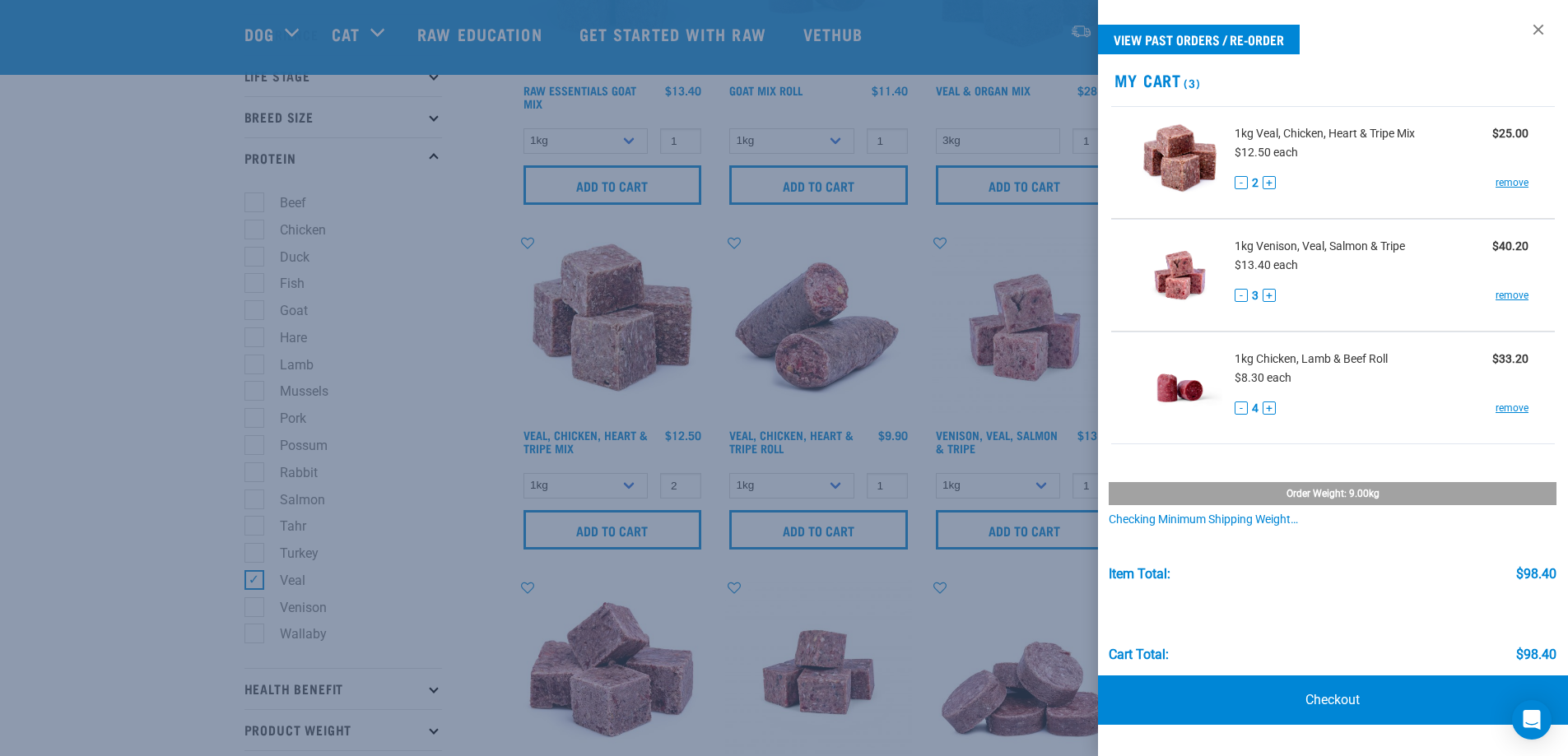
click at [261, 580] on div at bounding box center [784, 378] width 1568 height 756
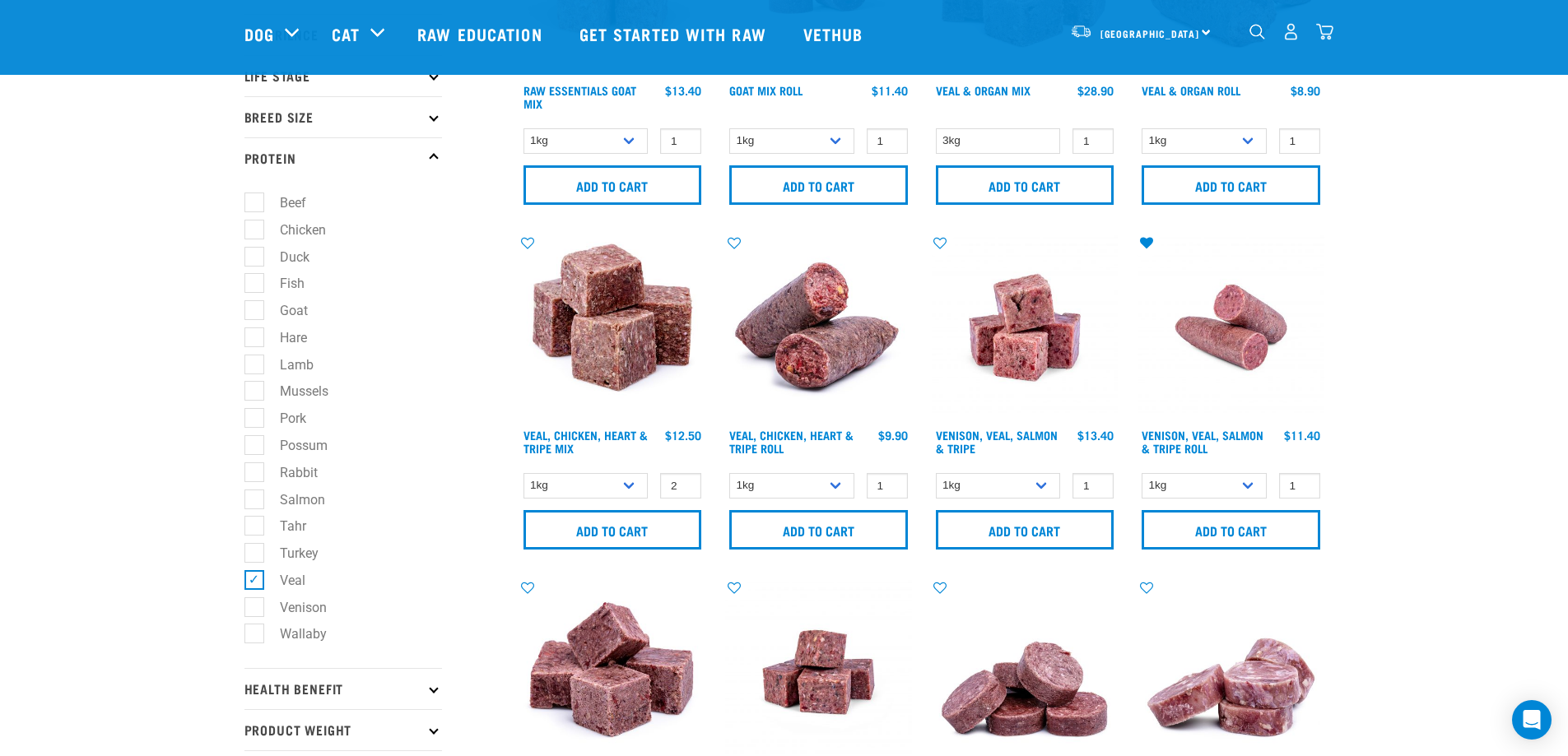
click at [259, 578] on label "Veal" at bounding box center [282, 581] width 58 height 21
click at [255, 578] on input "Veal" at bounding box center [249, 576] width 10 height 10
checkbox input "false"
click at [263, 603] on label "Venison" at bounding box center [294, 608] width 80 height 21
click at [255, 603] on input "Venison" at bounding box center [249, 604] width 10 height 10
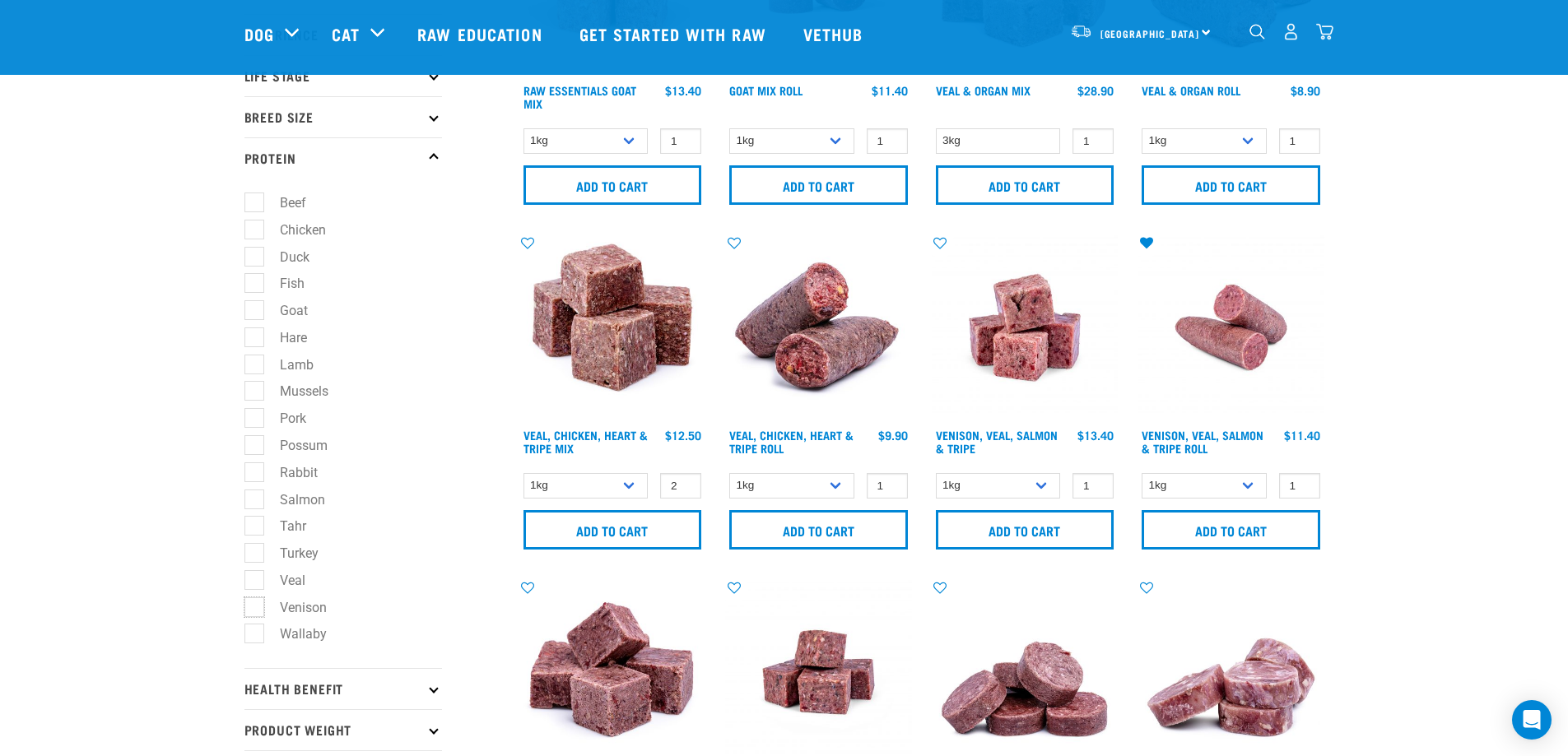
checkbox input "true"
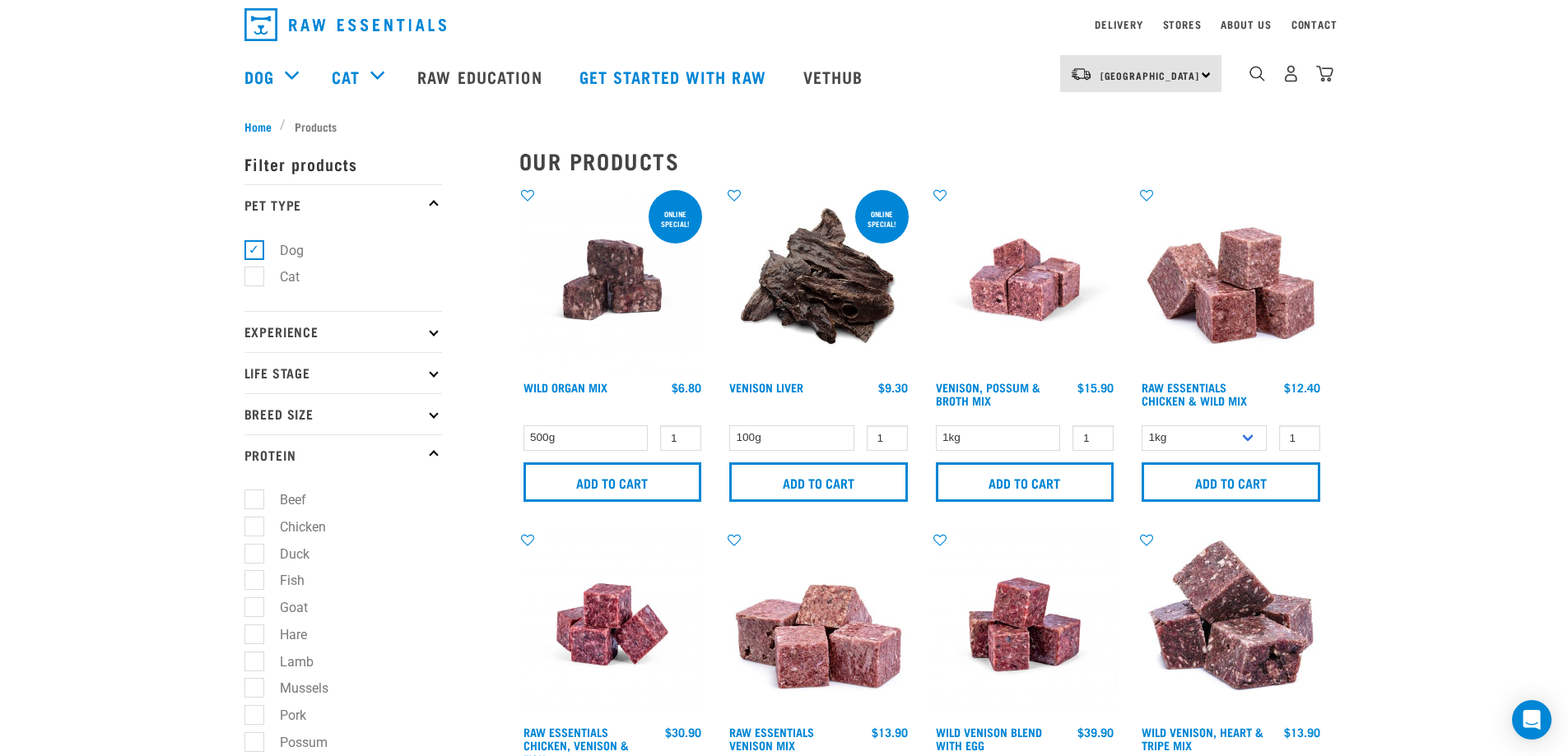
scroll to position [38, 0]
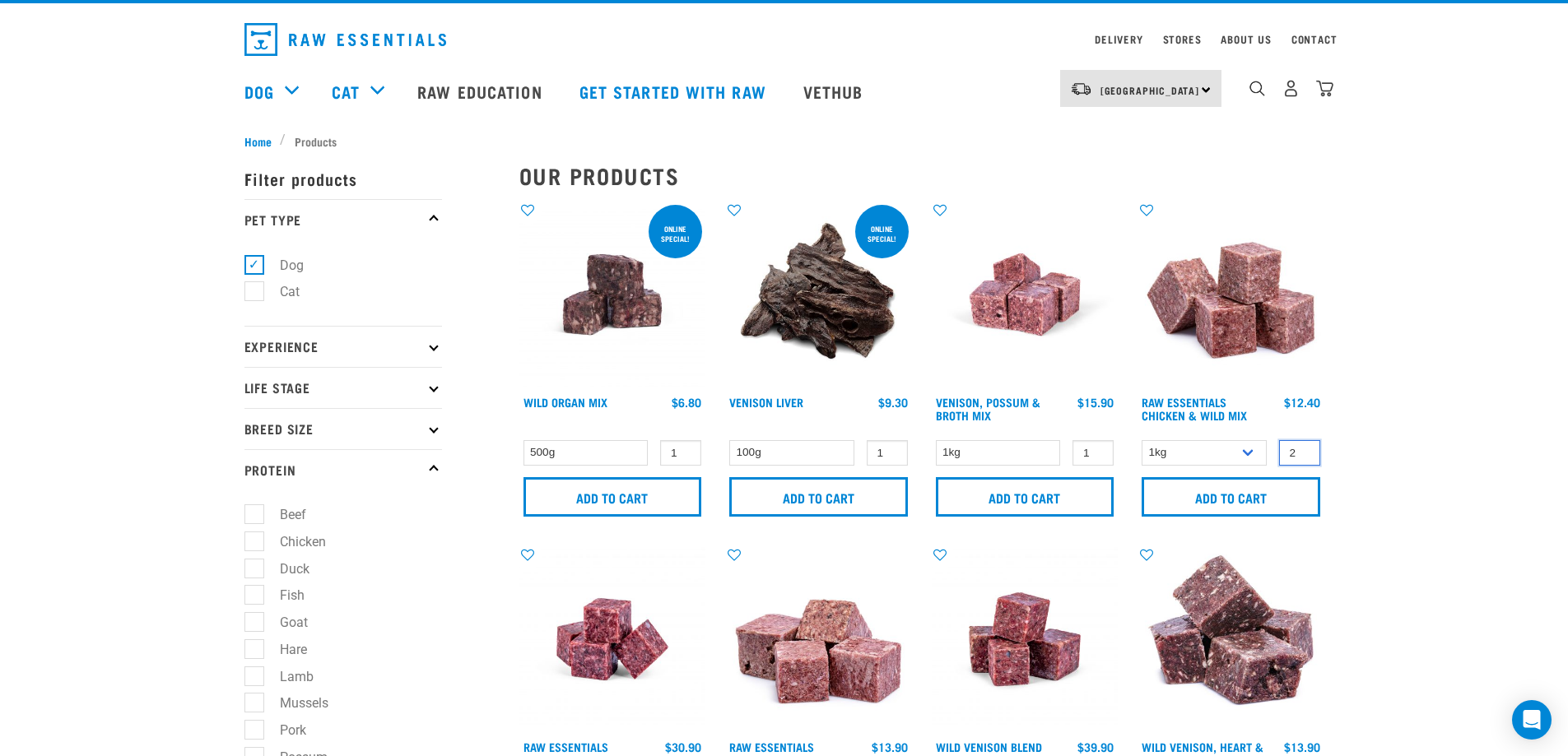
type input "2"
click at [1303, 447] on input "2" at bounding box center [1299, 453] width 41 height 26
click at [1263, 493] on input "Add to cart" at bounding box center [1230, 497] width 179 height 40
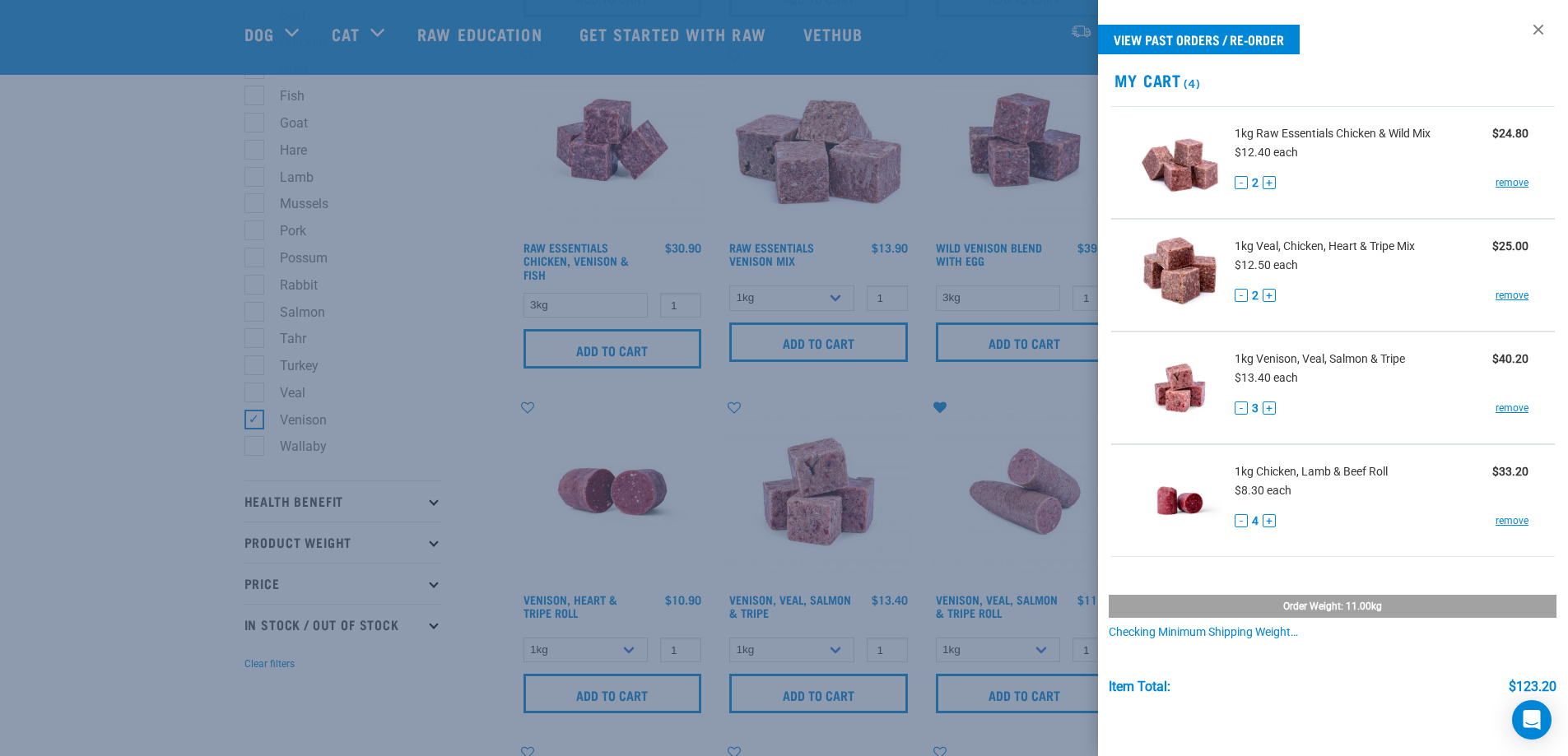
scroll to position [447, 0]
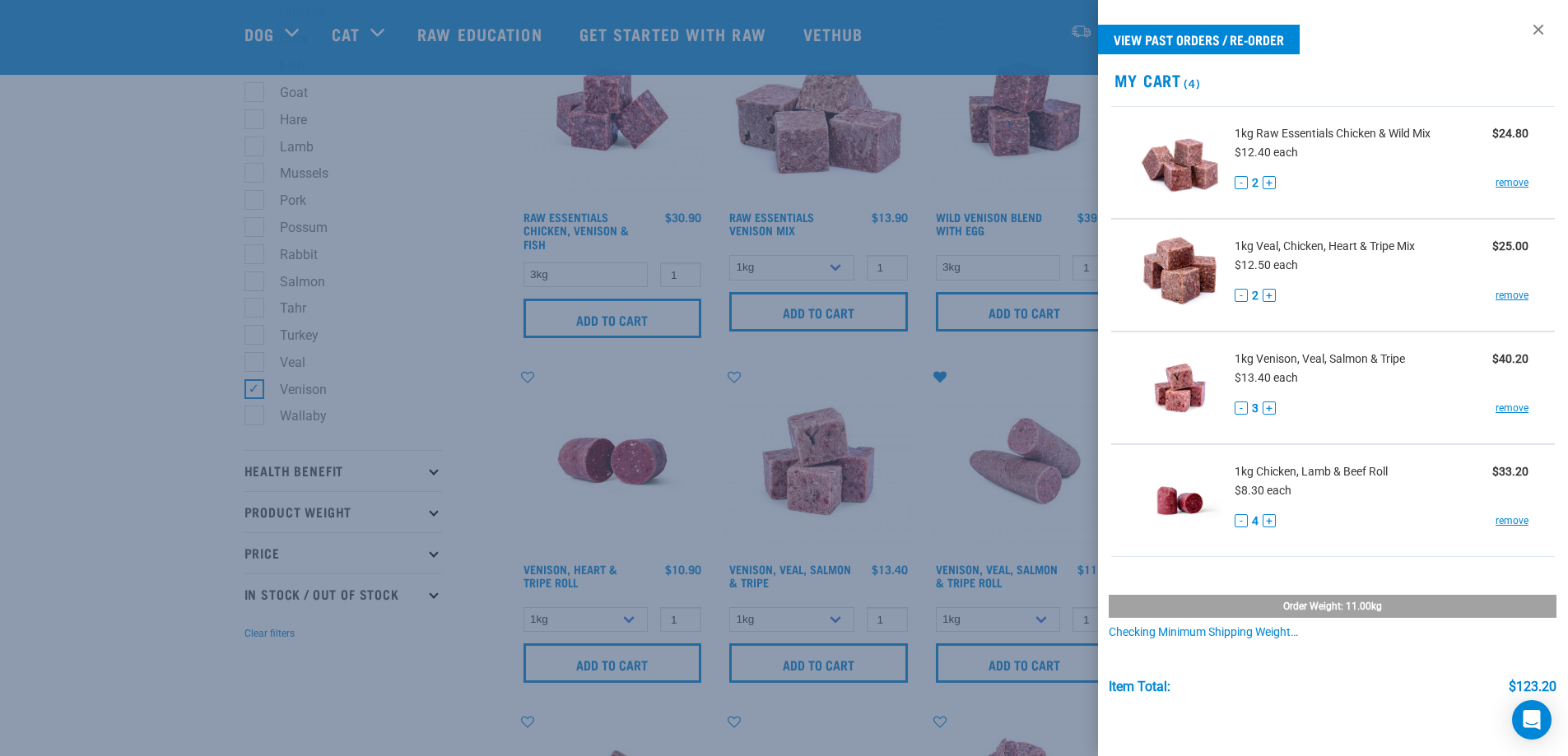
click at [441, 396] on div at bounding box center [784, 378] width 1568 height 756
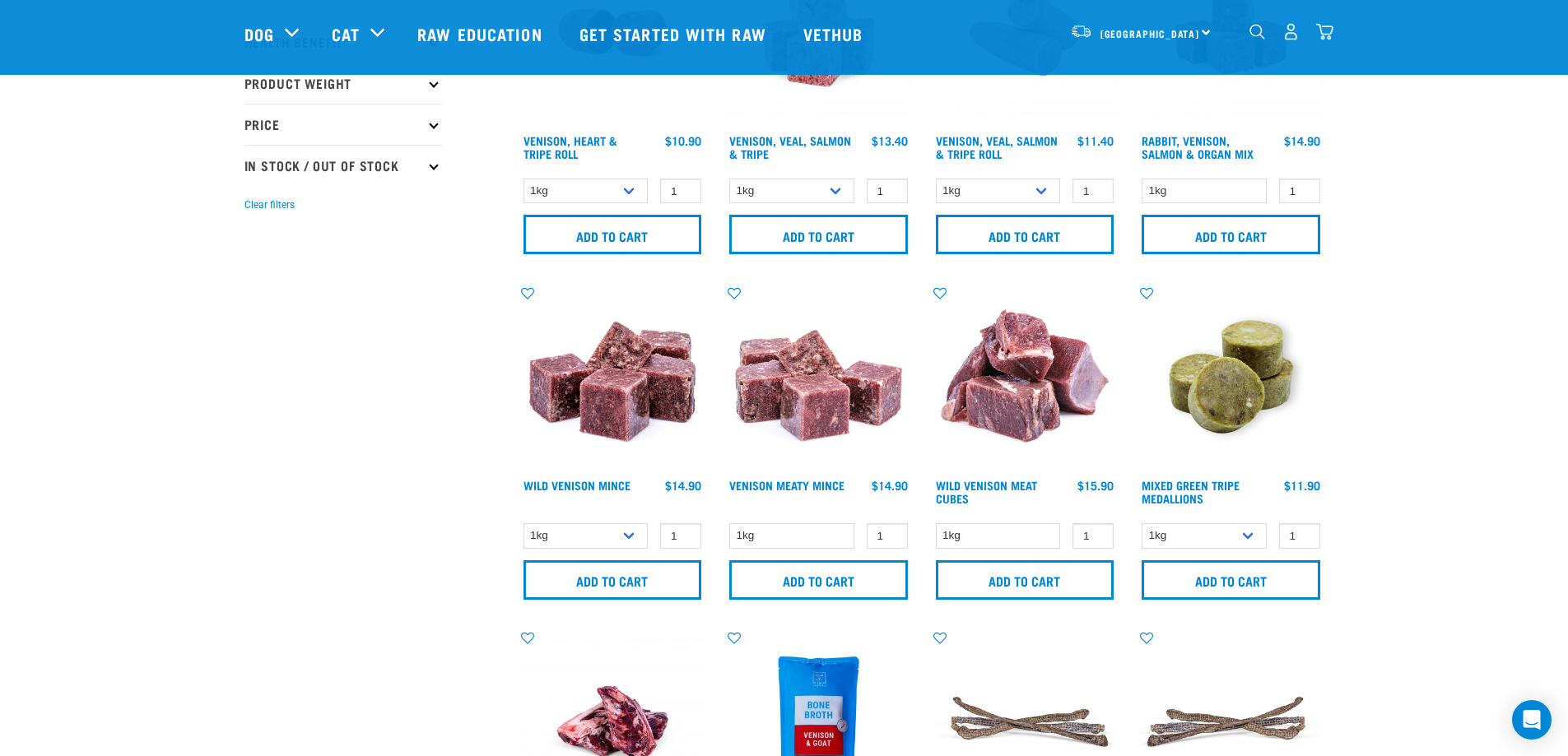
scroll to position [877, 0]
click at [629, 580] on input "Add to cart" at bounding box center [612, 580] width 179 height 40
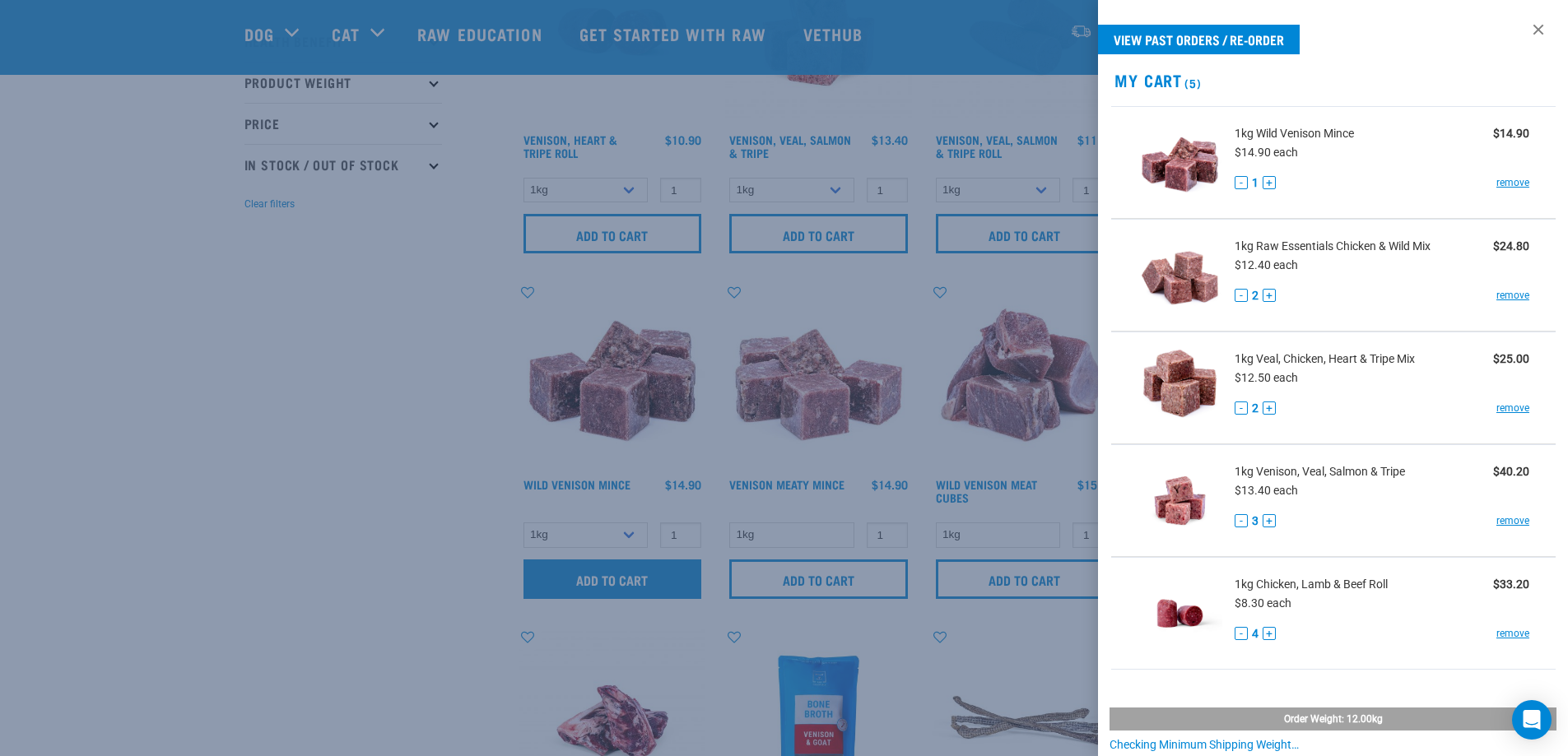
click at [629, 580] on div at bounding box center [784, 378] width 1568 height 756
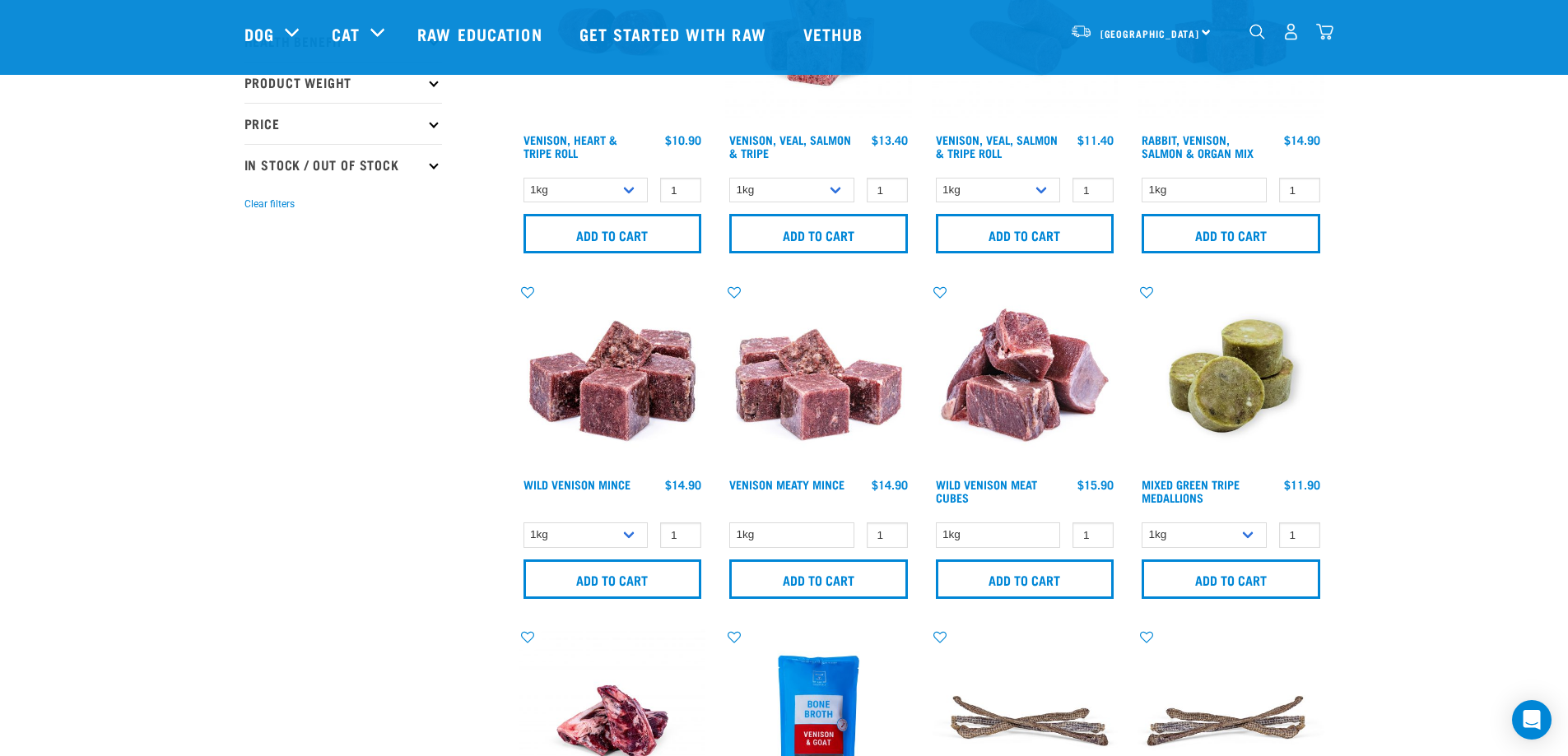
click at [1325, 39] on img "dropdown navigation" at bounding box center [1325, 31] width 17 height 17
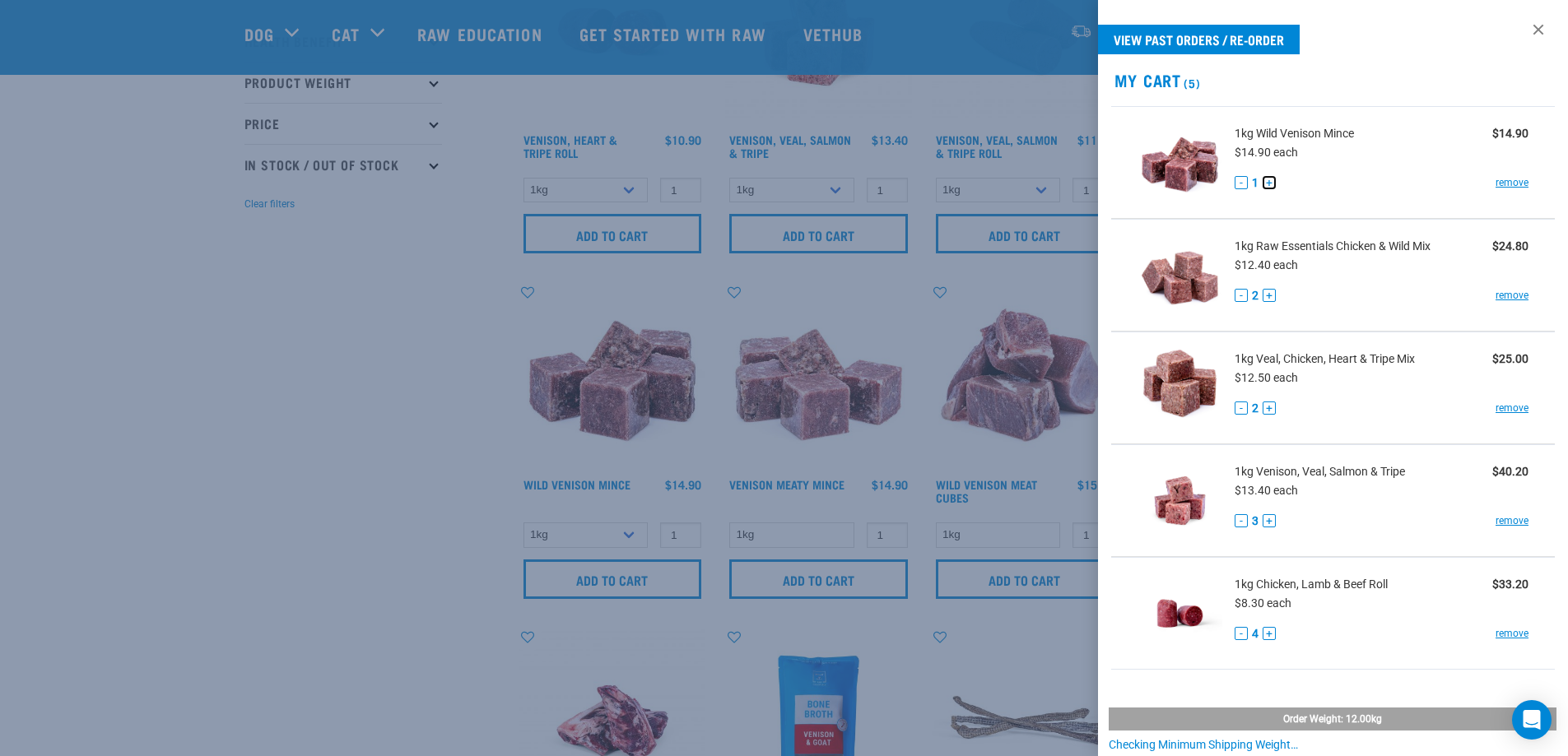
click at [1269, 181] on button "+" at bounding box center [1269, 183] width 13 height 13
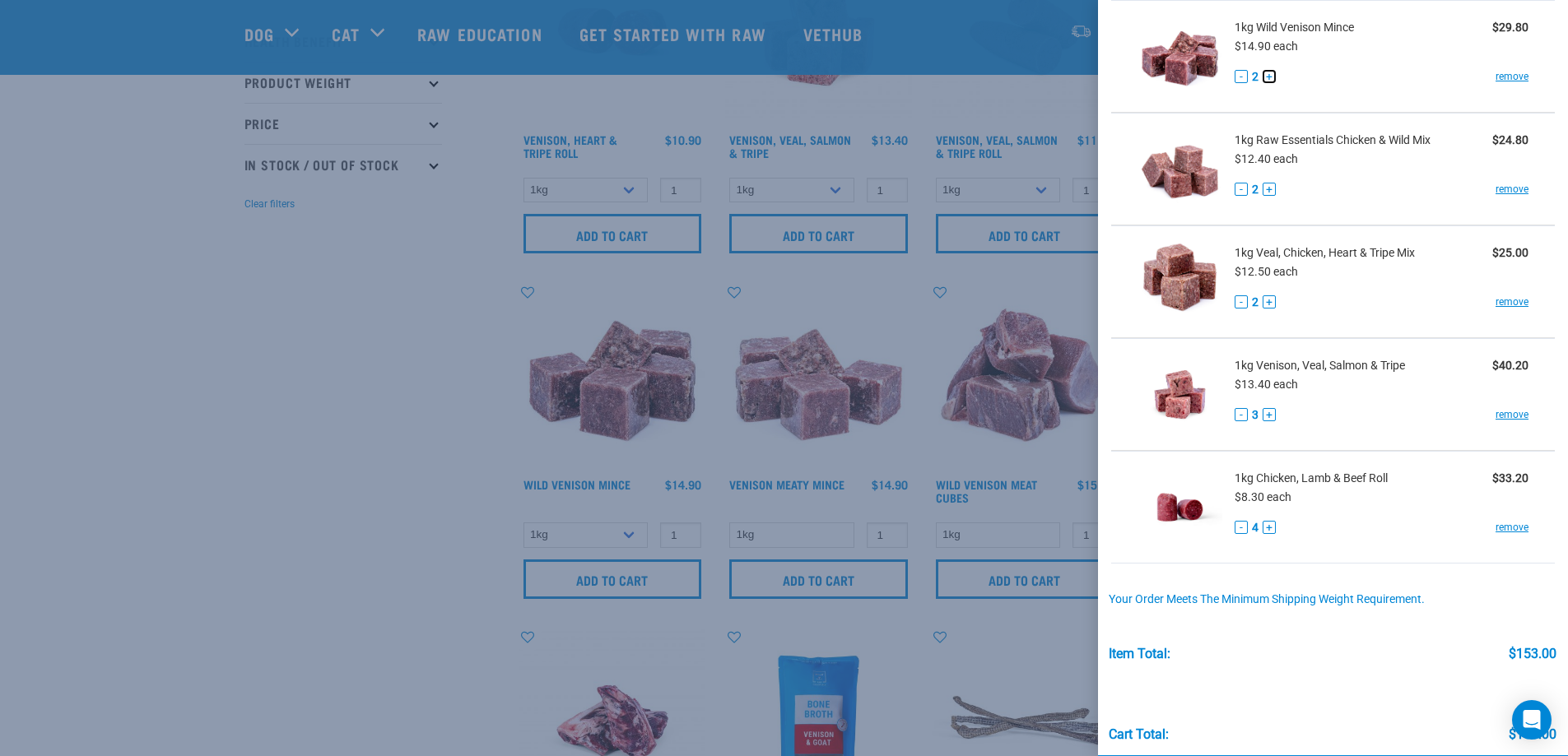
scroll to position [174, 0]
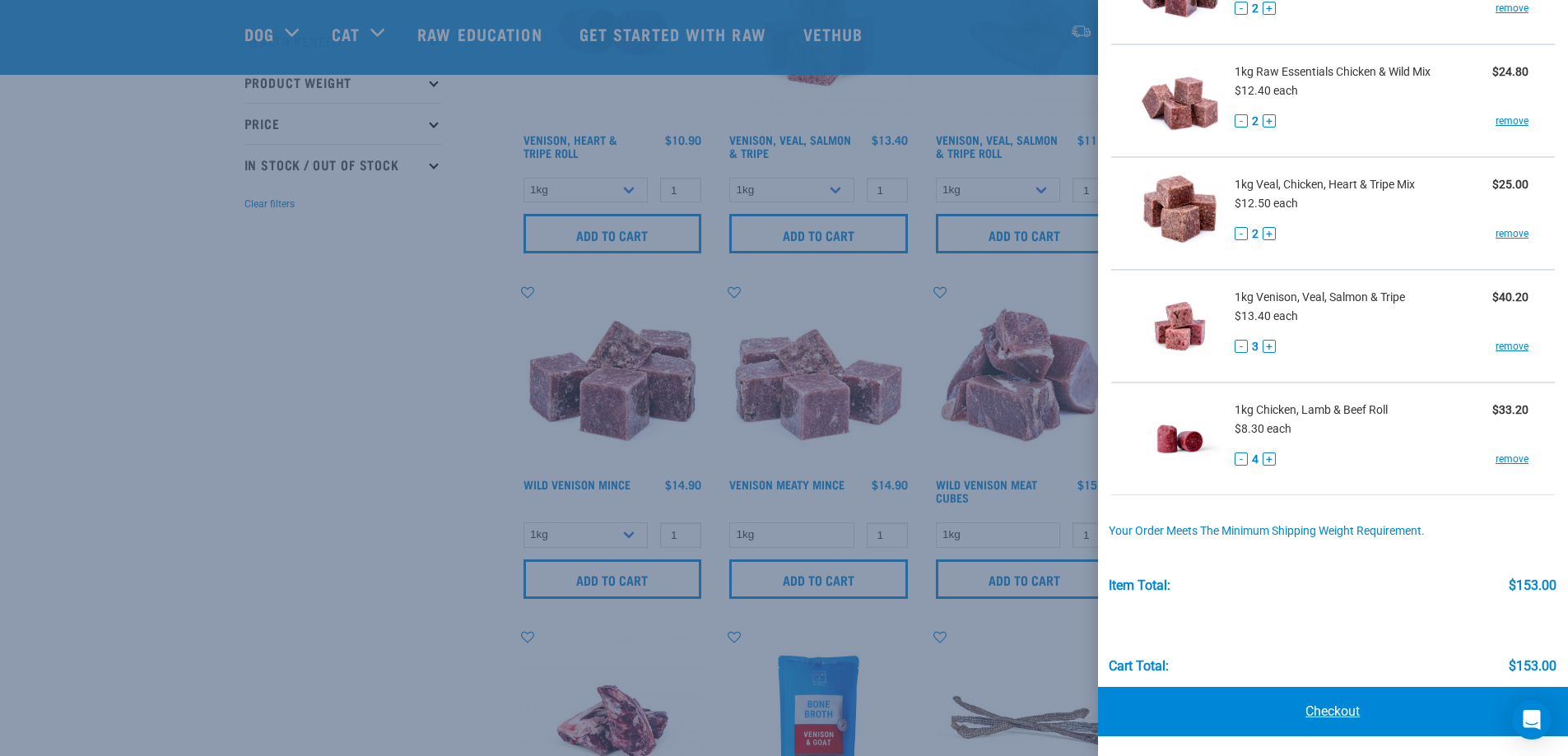
click at [1343, 727] on link "Checkout" at bounding box center [1333, 712] width 471 height 49
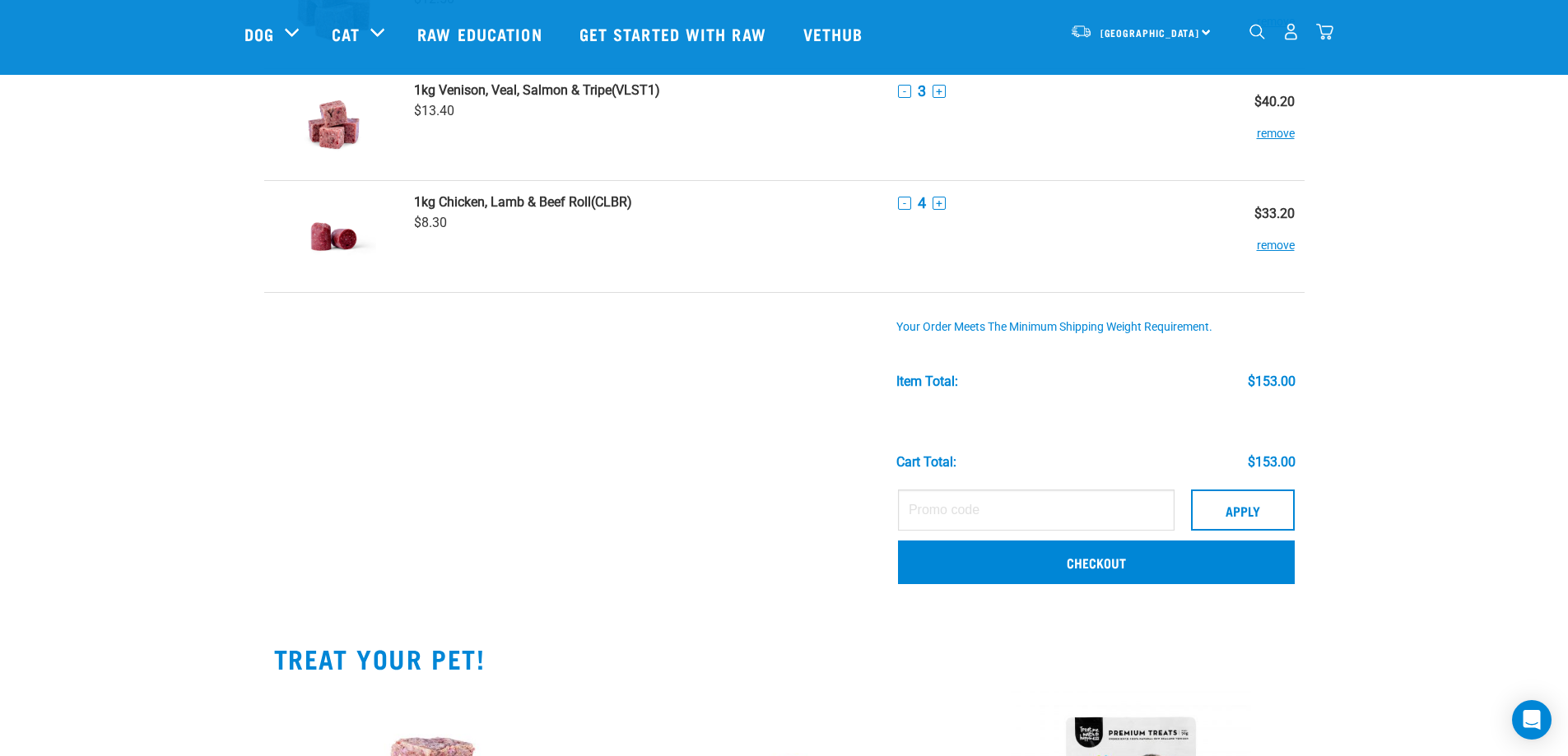
scroll to position [425, 0]
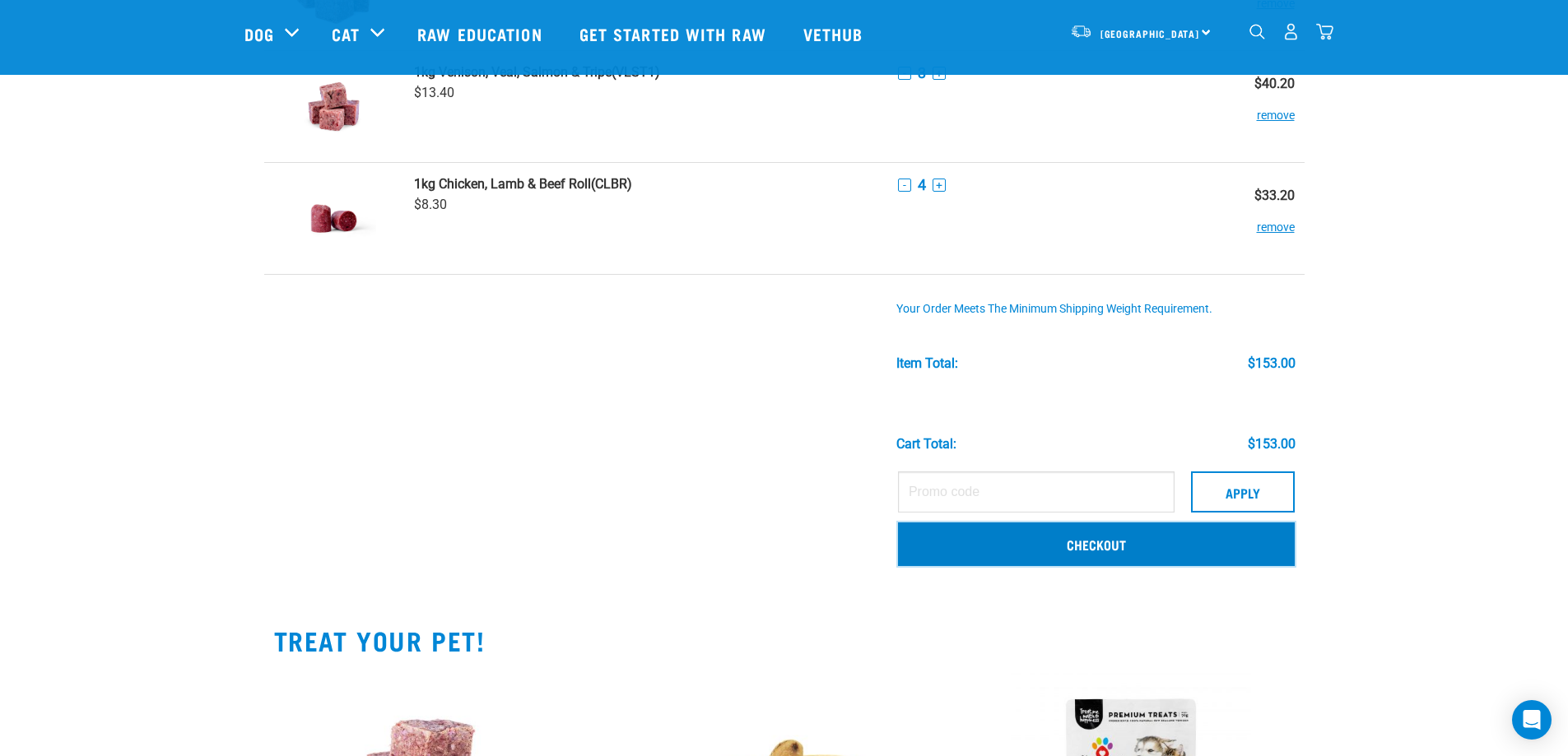
click at [1105, 553] on link "Checkout" at bounding box center [1095, 544] width 397 height 43
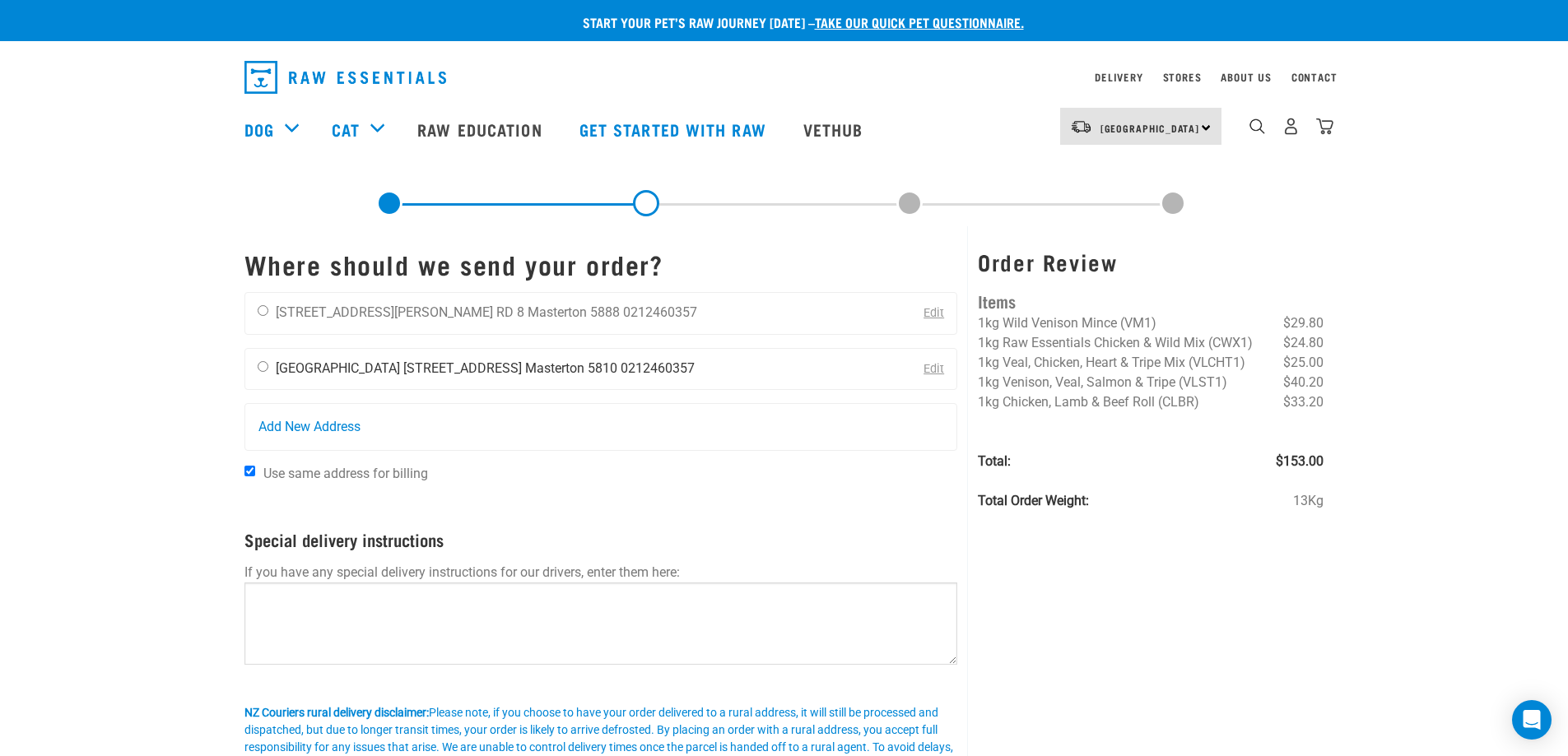
click at [262, 367] on input "radio" at bounding box center [262, 366] width 10 height 10
radio input "true"
click at [250, 470] on input "Use same address for billing" at bounding box center [249, 471] width 10 height 10
checkbox input "false"
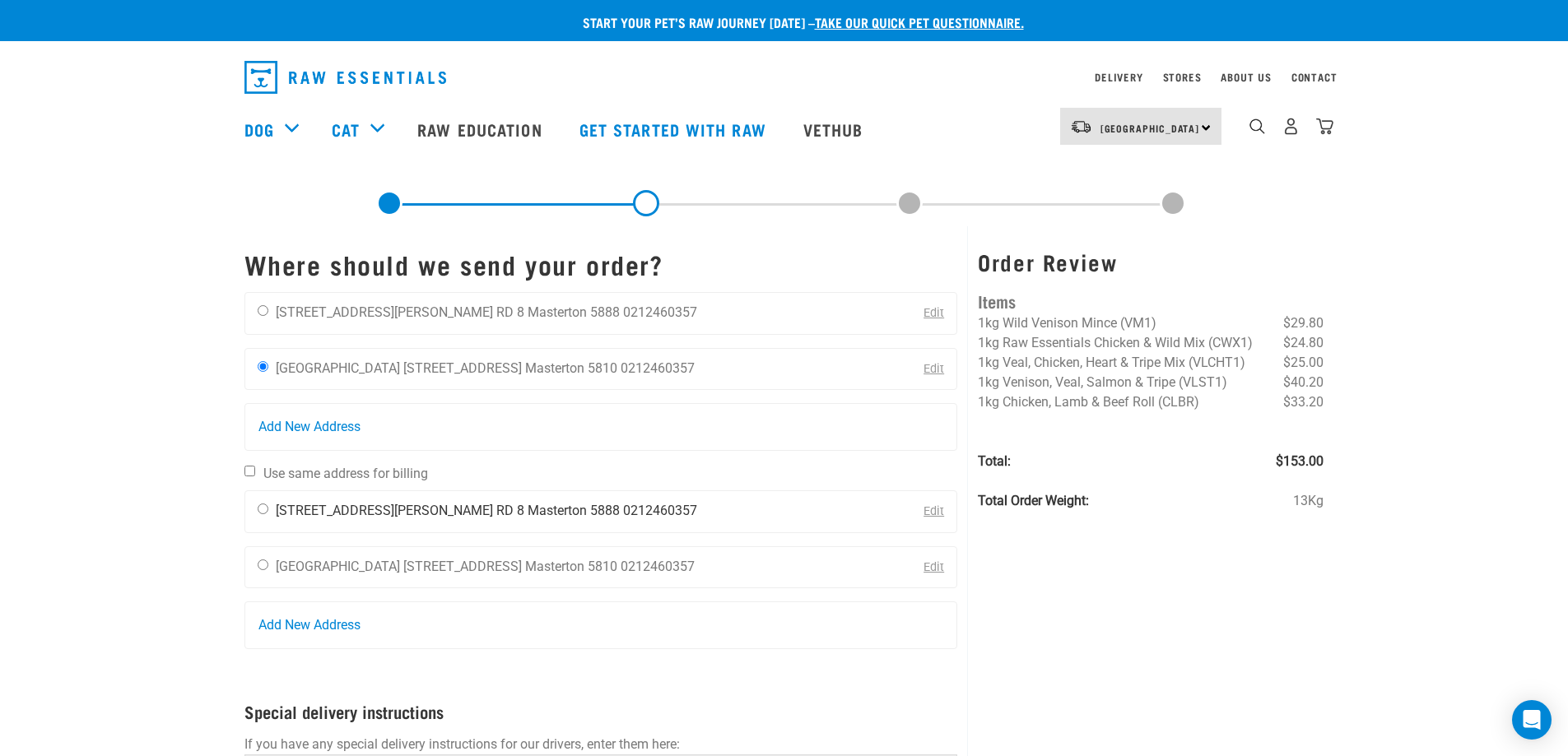
click at [263, 509] on input "radio" at bounding box center [262, 509] width 10 height 10
radio input "true"
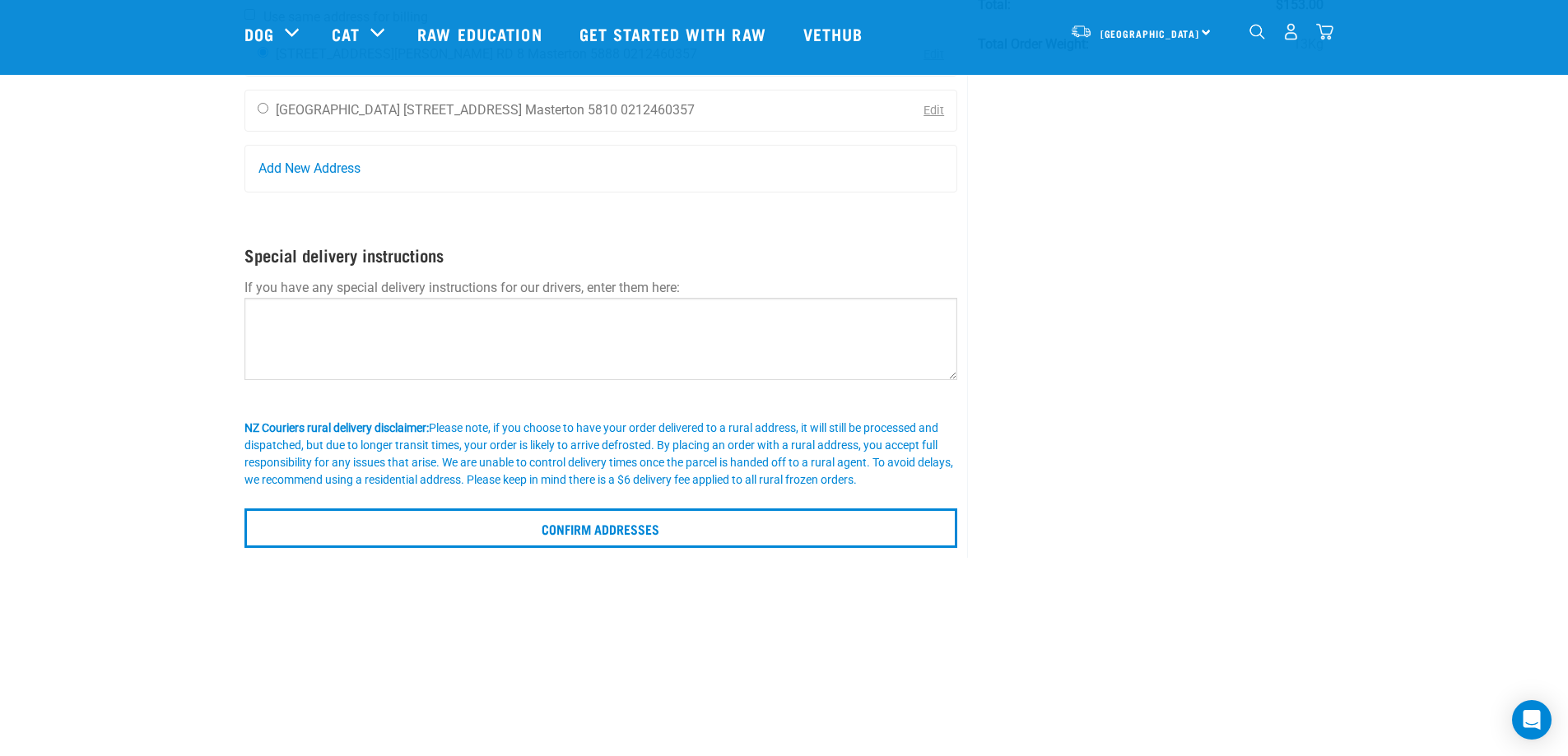
scroll to position [338, 0]
click at [719, 527] on input "Confirm addresses" at bounding box center [601, 527] width 713 height 40
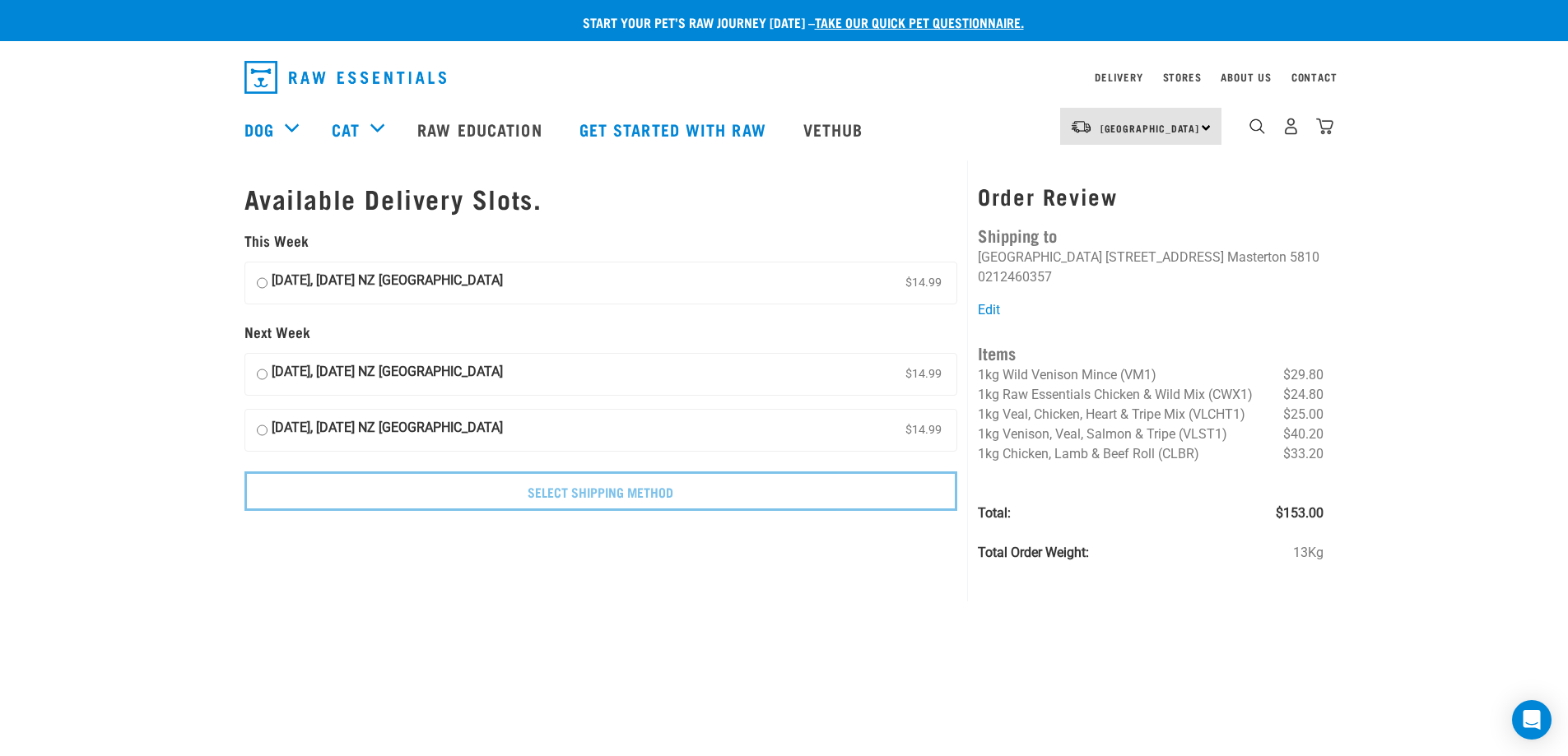
click at [259, 284] on input "17 October, Friday NZ Couriers North Island $14.99" at bounding box center [261, 283] width 10 height 25
radio input "true"
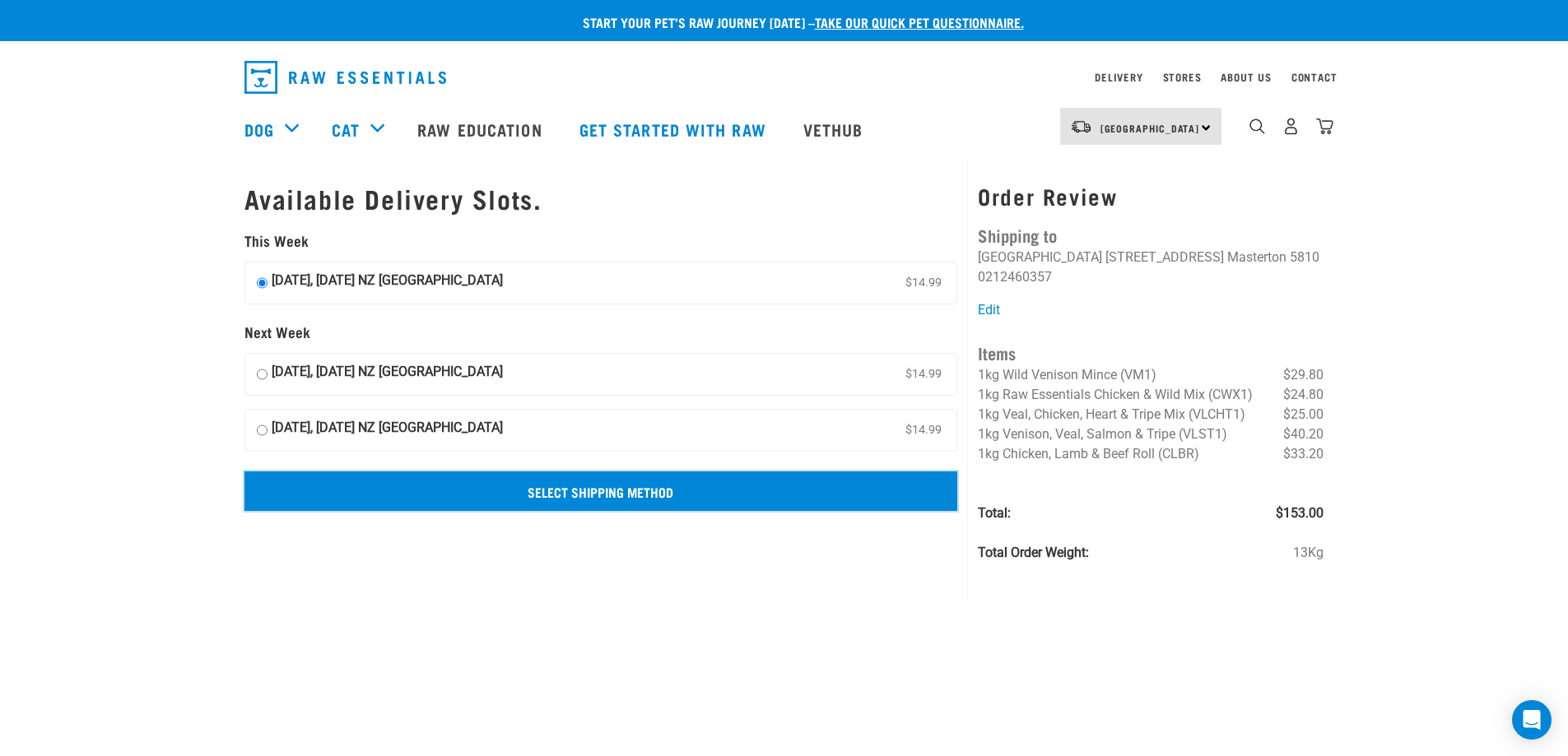
click at [600, 493] on input "Select Shipping Method" at bounding box center [601, 492] width 713 height 40
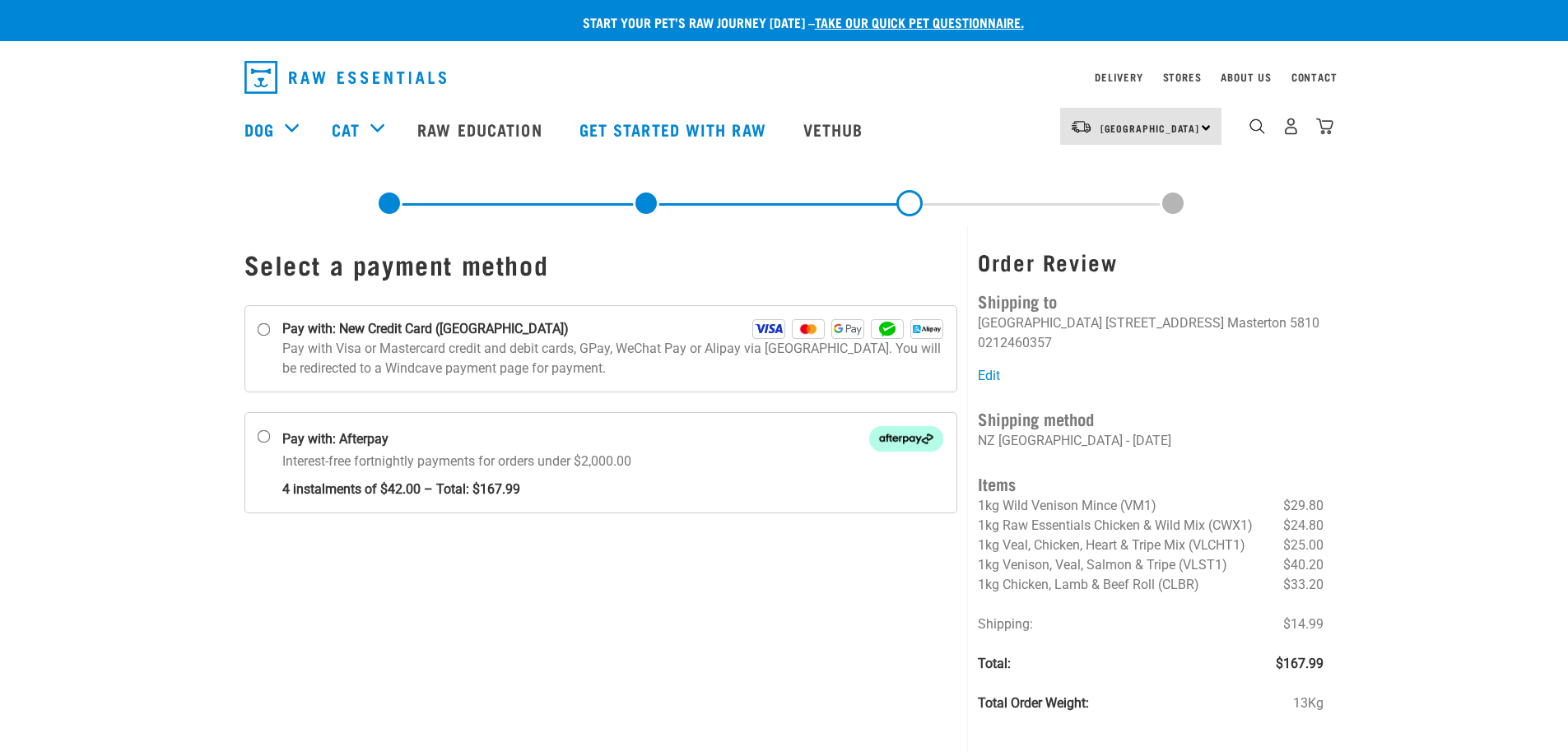
drag, startPoint x: 0, startPoint y: 0, endPoint x: 277, endPoint y: 399, distance: 485.7
click at [277, 399] on div "Pay with: New Credit Card ([GEOGRAPHIC_DATA])" at bounding box center [601, 406] width 713 height 228
click at [261, 328] on input "Pay with: New Credit Card (Windcave)" at bounding box center [263, 330] width 13 height 13
radio input "true"
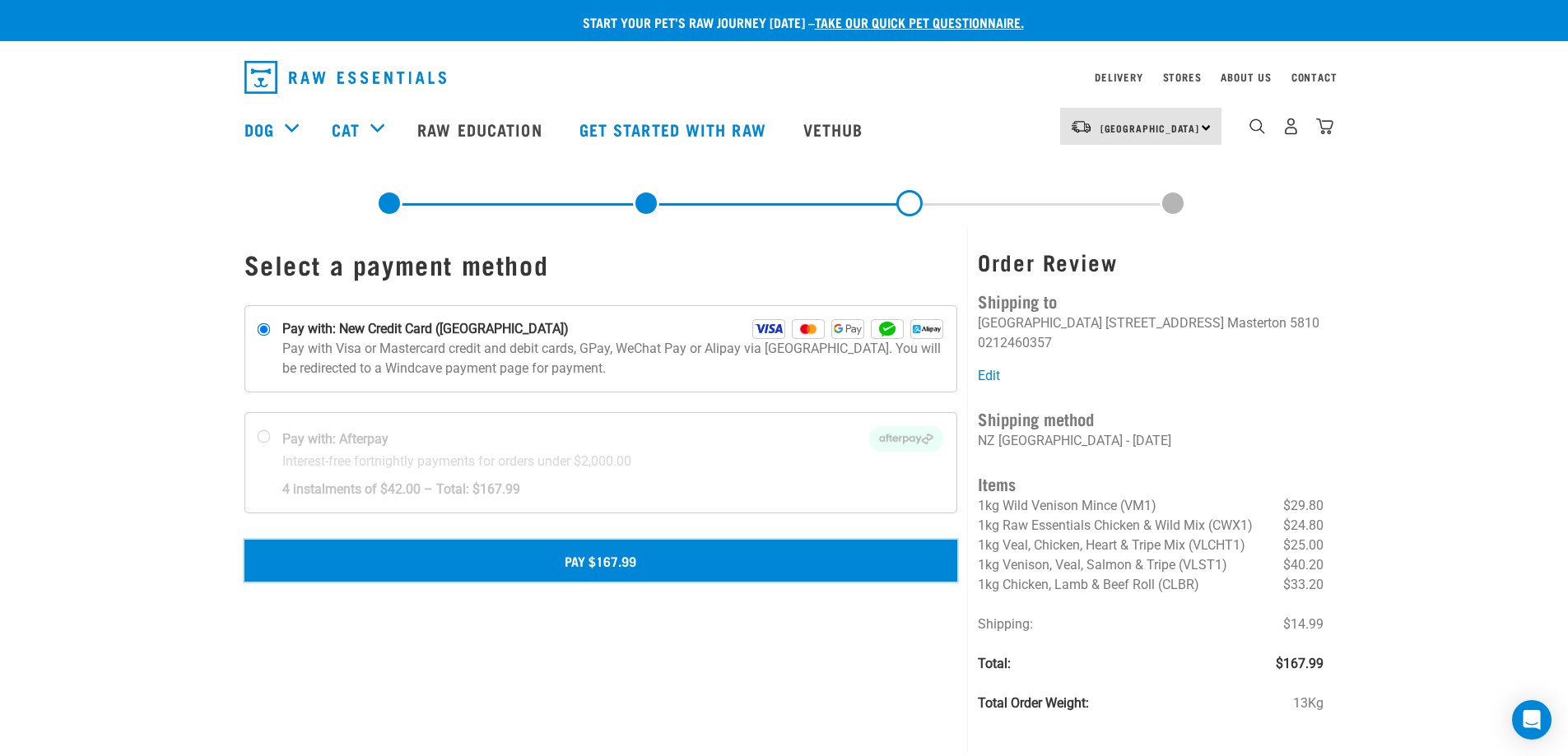
click at [596, 564] on button "Pay $167.99" at bounding box center [601, 560] width 713 height 41
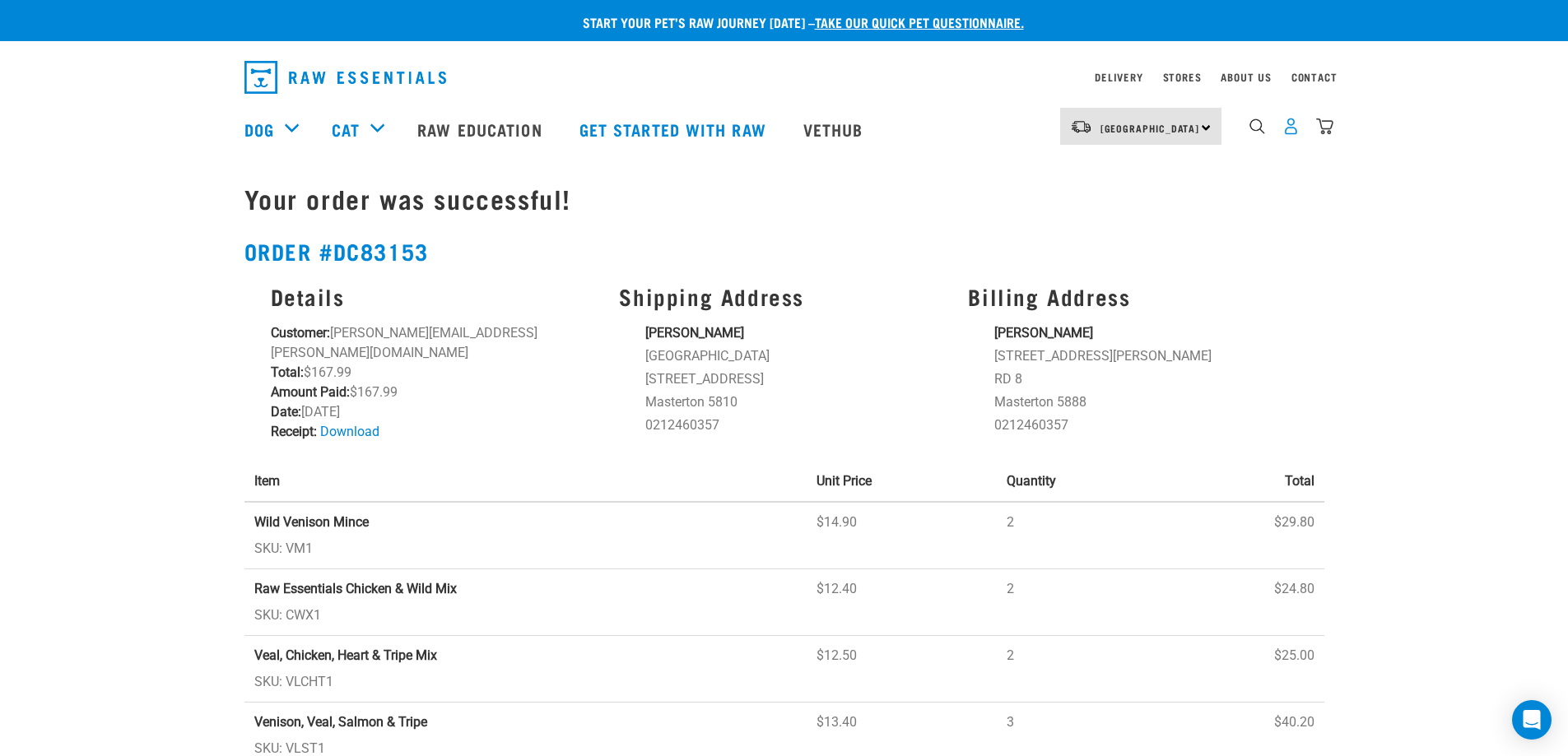
click at [1287, 133] on img "dropdown navigation" at bounding box center [1290, 126] width 17 height 17
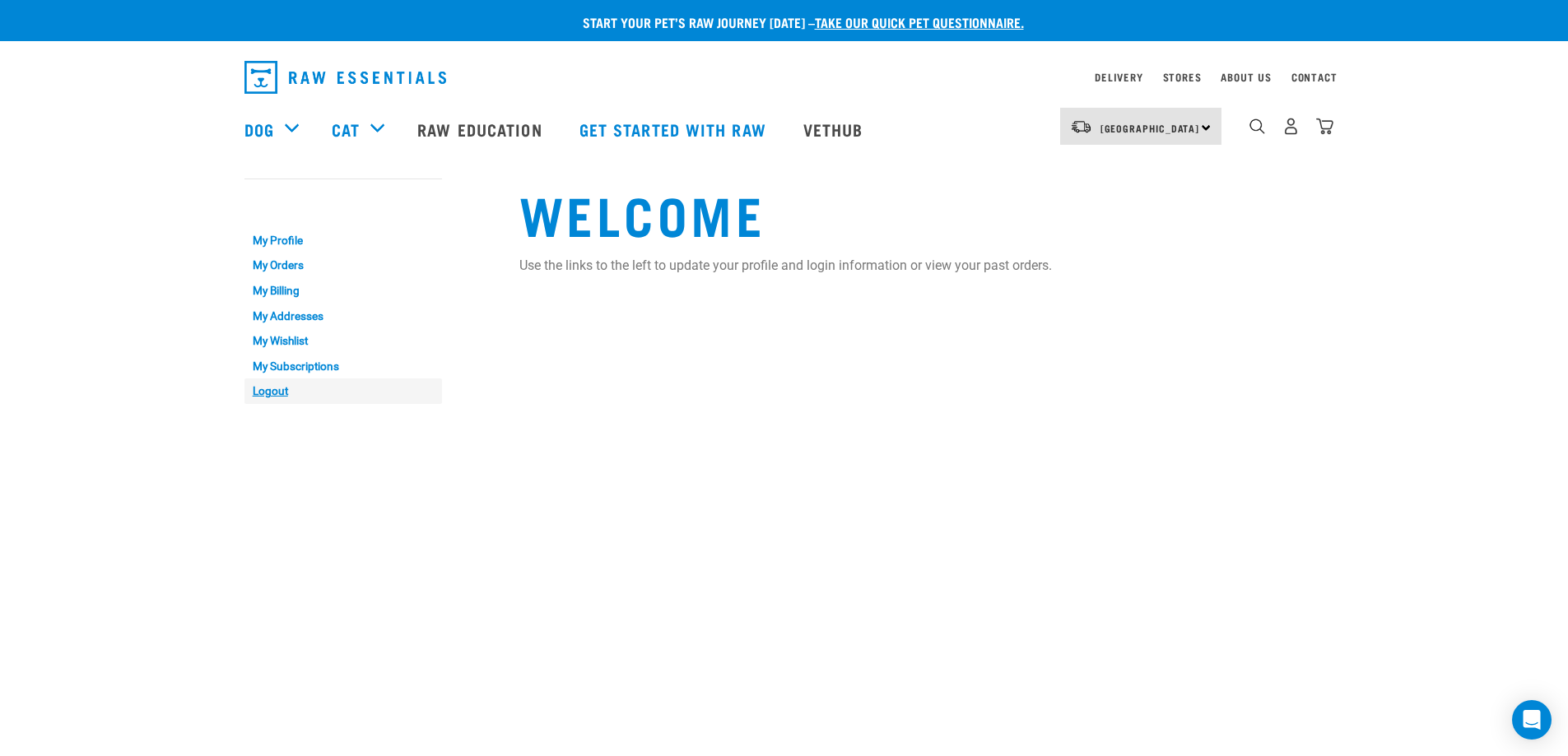
click at [266, 390] on link "Logout" at bounding box center [343, 391] width 198 height 26
